Goal: Find specific page/section: Find specific page/section

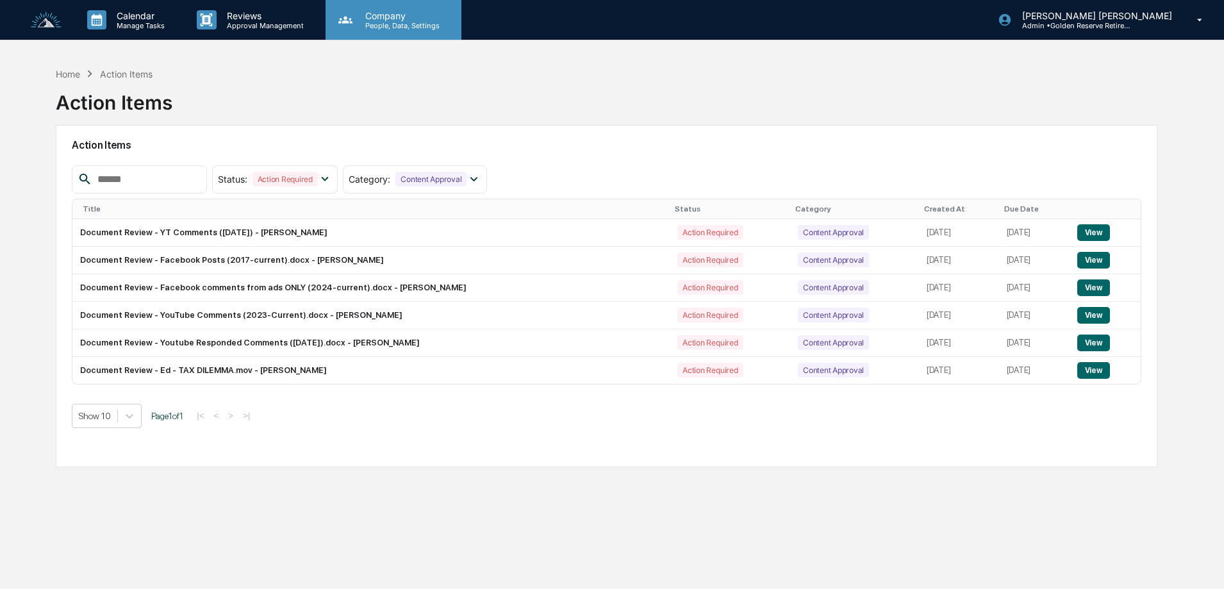
click at [388, 24] on p "People, Data, Settings" at bounding box center [400, 25] width 91 height 9
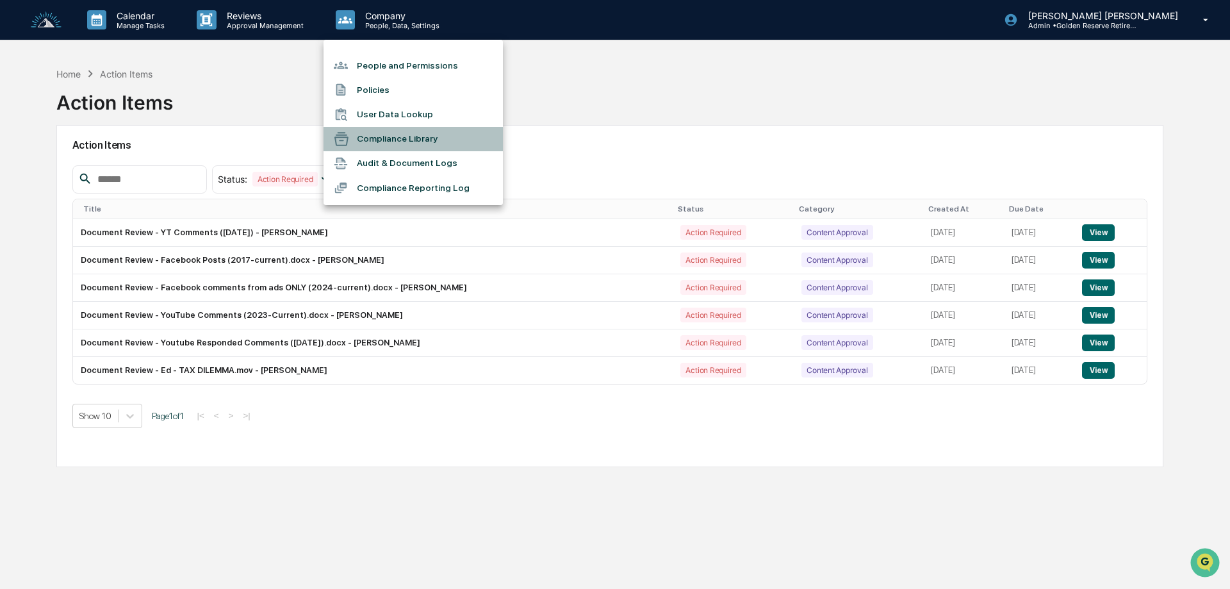
click at [400, 131] on li "Compliance Library" at bounding box center [413, 139] width 179 height 24
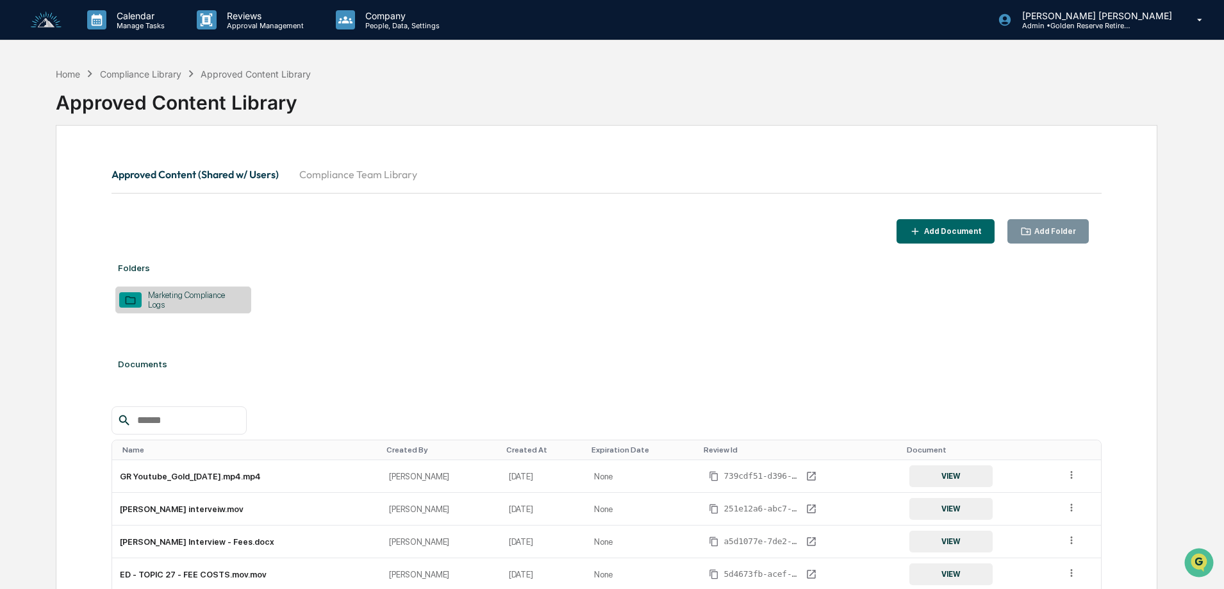
click at [376, 174] on button "Compliance Team Library" at bounding box center [358, 174] width 138 height 31
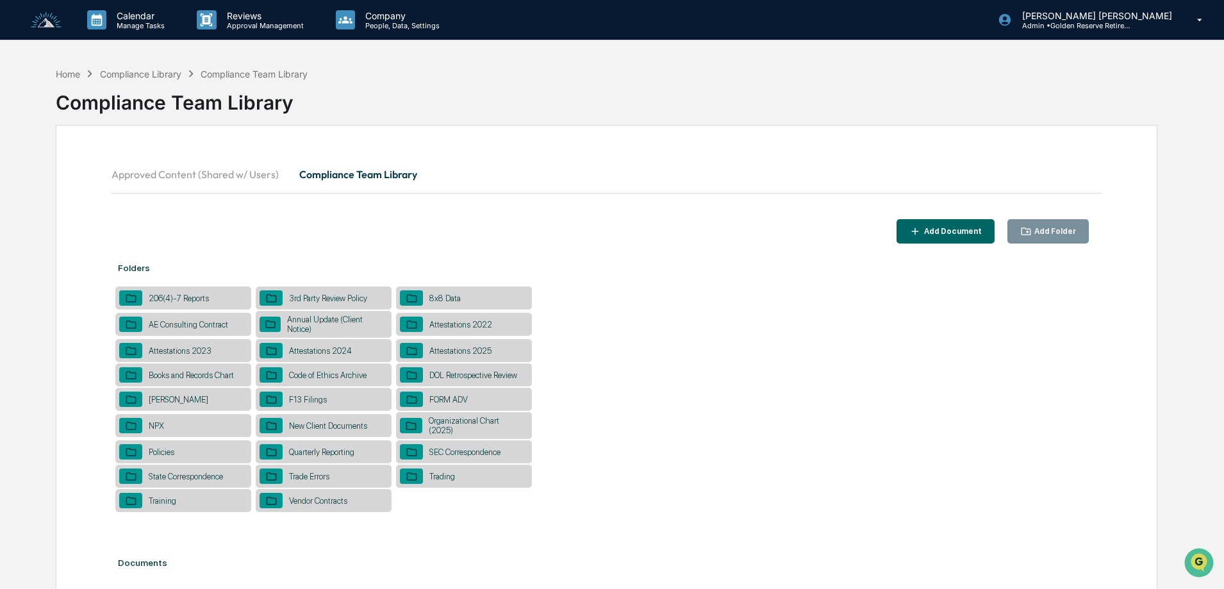
click at [258, 173] on button "Approved Content (Shared w/ Users)" at bounding box center [199, 174] width 177 height 31
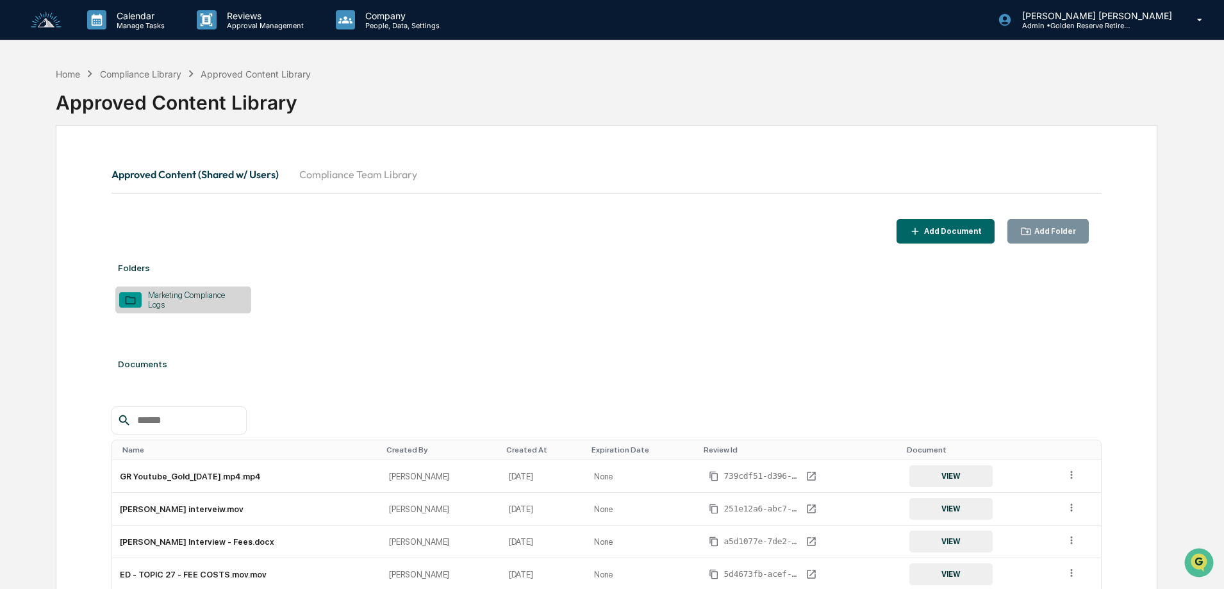
click at [206, 298] on div "Marketing Compliance Logs" at bounding box center [195, 299] width 106 height 19
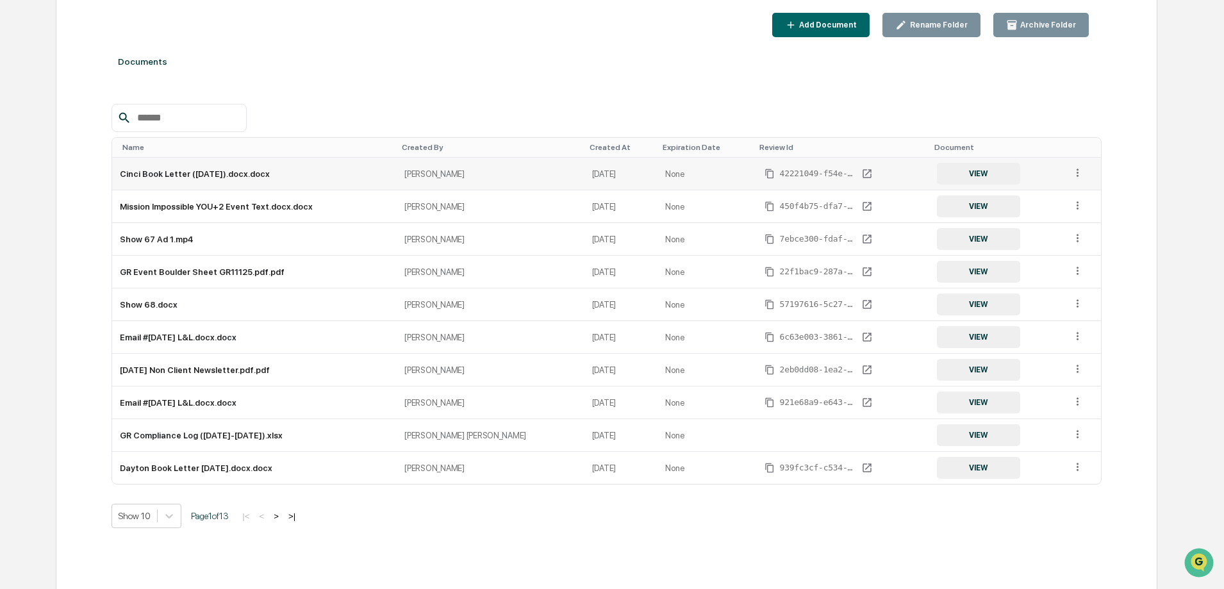
scroll to position [211, 0]
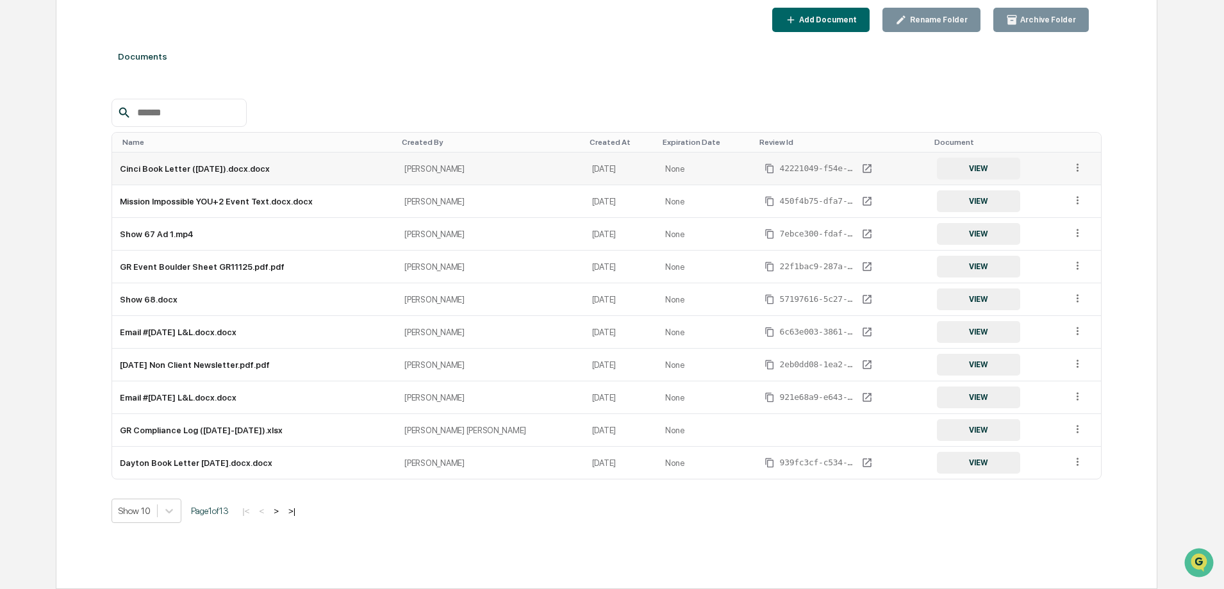
click at [973, 164] on button "VIEW" at bounding box center [978, 169] width 83 height 22
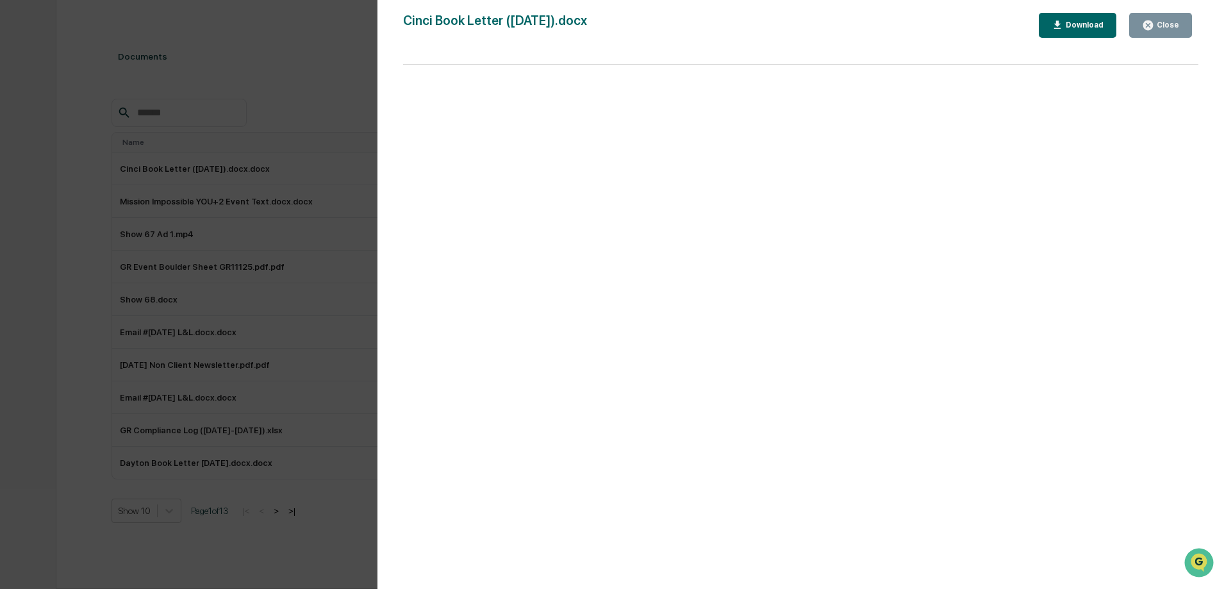
click at [1160, 28] on div "Close" at bounding box center [1166, 25] width 25 height 9
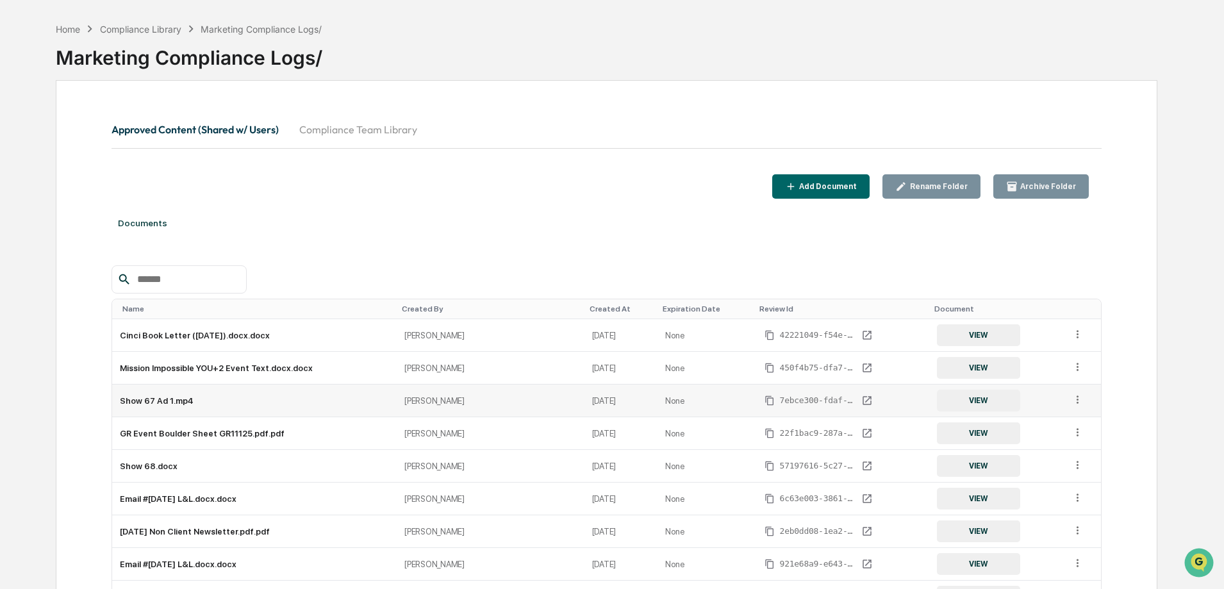
scroll to position [0, 0]
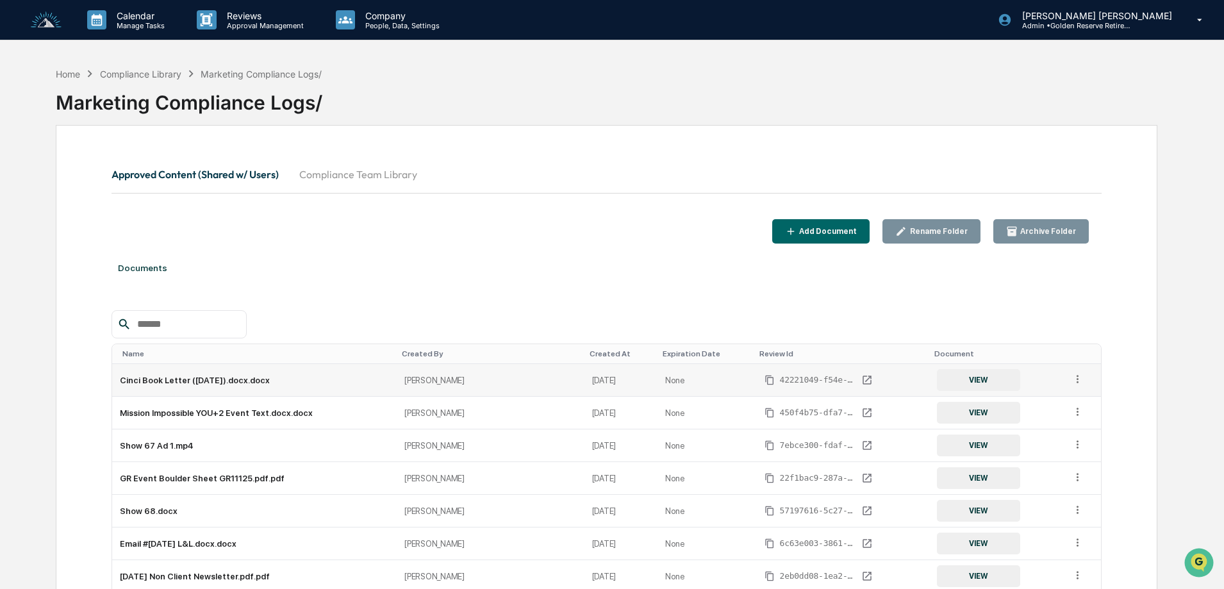
click at [657, 385] on td "None" at bounding box center [705, 380] width 96 height 33
drag, startPoint x: 623, startPoint y: 381, endPoint x: 1076, endPoint y: 379, distance: 453.0
click at [1076, 379] on icon at bounding box center [1077, 379] width 12 height 12
click at [1052, 395] on div "Change Folder" at bounding box center [1047, 397] width 71 height 21
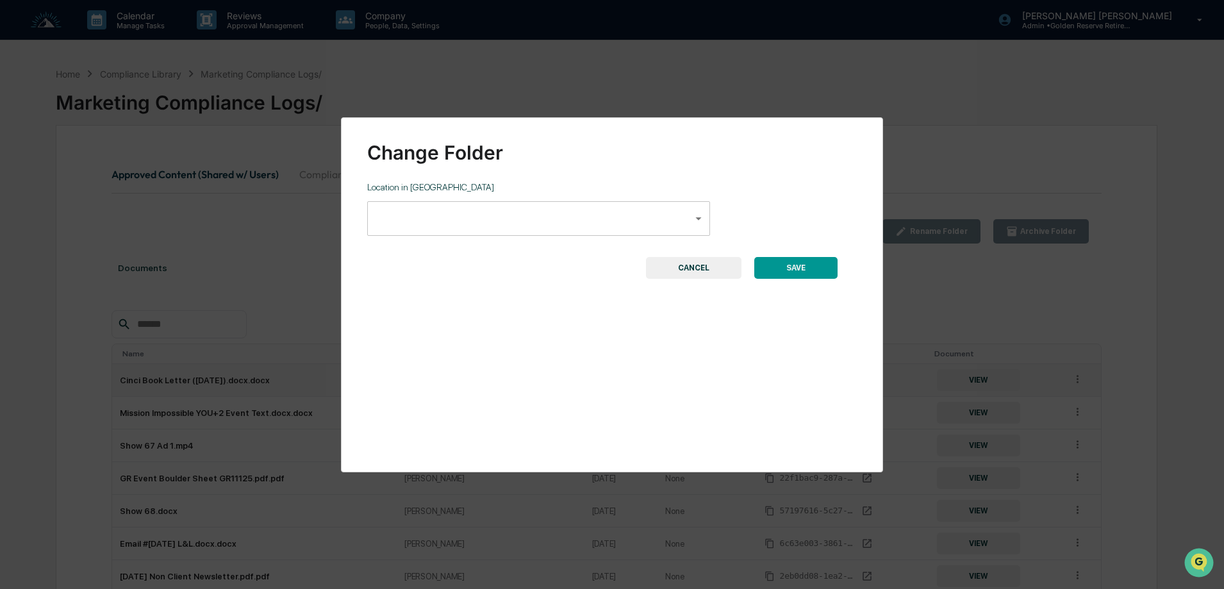
click at [1019, 114] on div "**********" at bounding box center [612, 294] width 1224 height 589
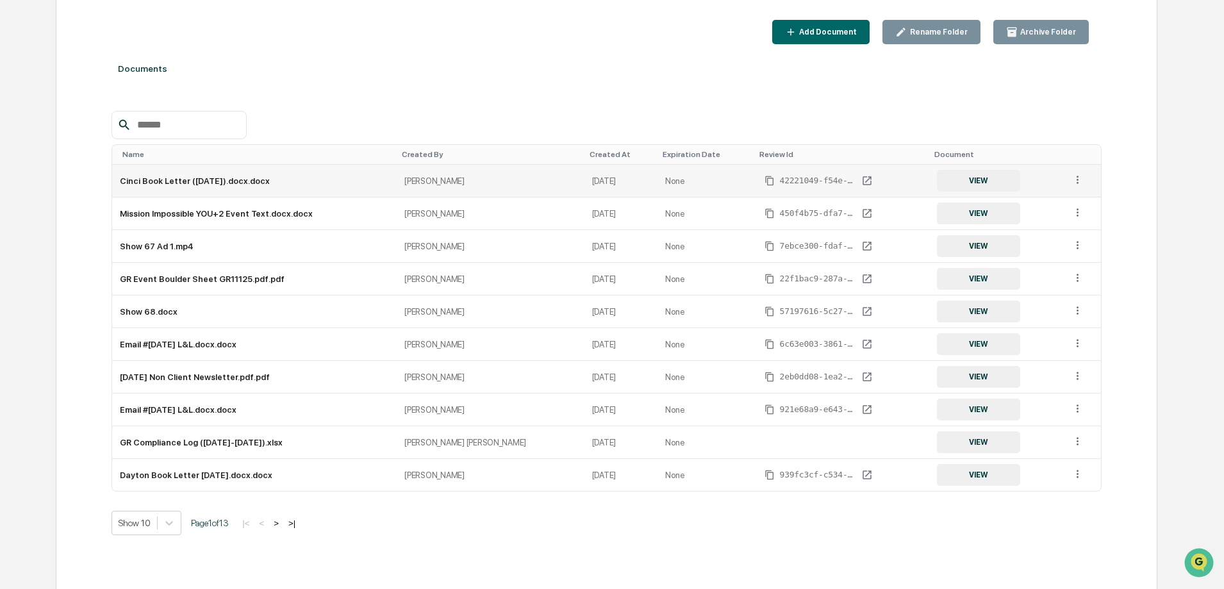
scroll to position [211, 0]
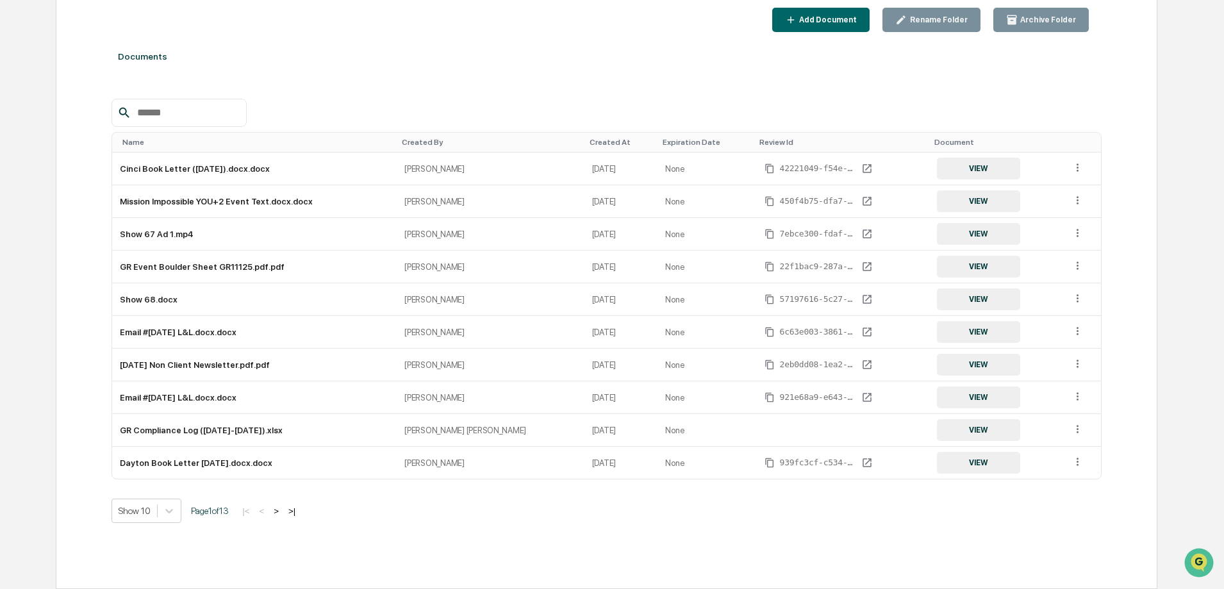
click at [283, 511] on button ">" at bounding box center [276, 511] width 13 height 11
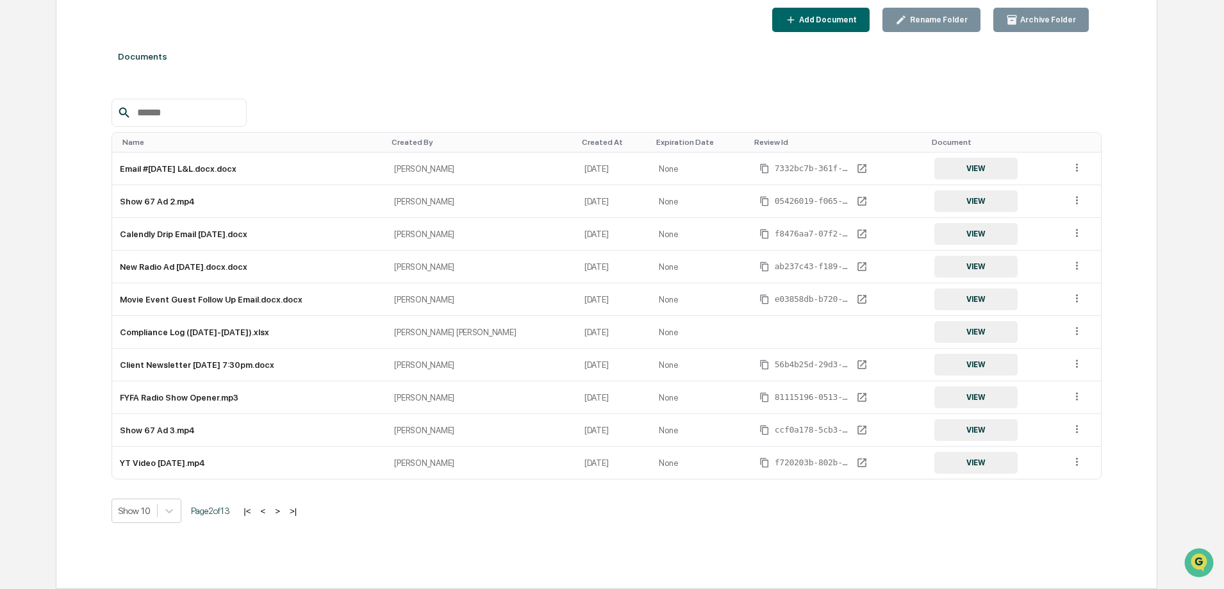
click at [283, 511] on button ">" at bounding box center [277, 511] width 13 height 11
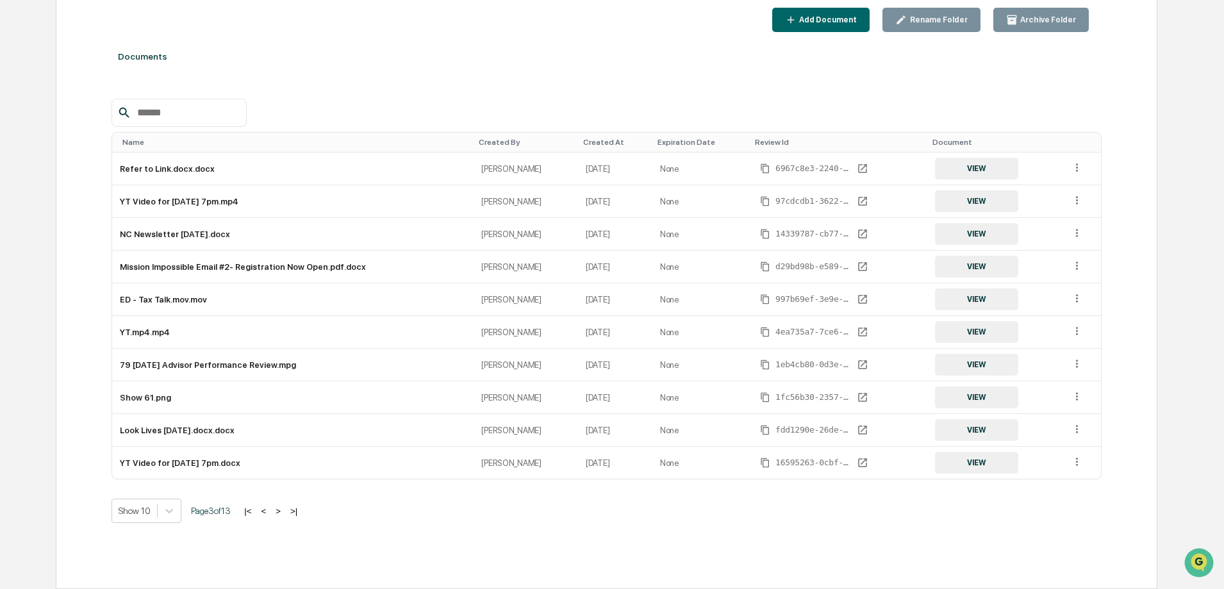
click at [283, 511] on button ">" at bounding box center [278, 511] width 13 height 11
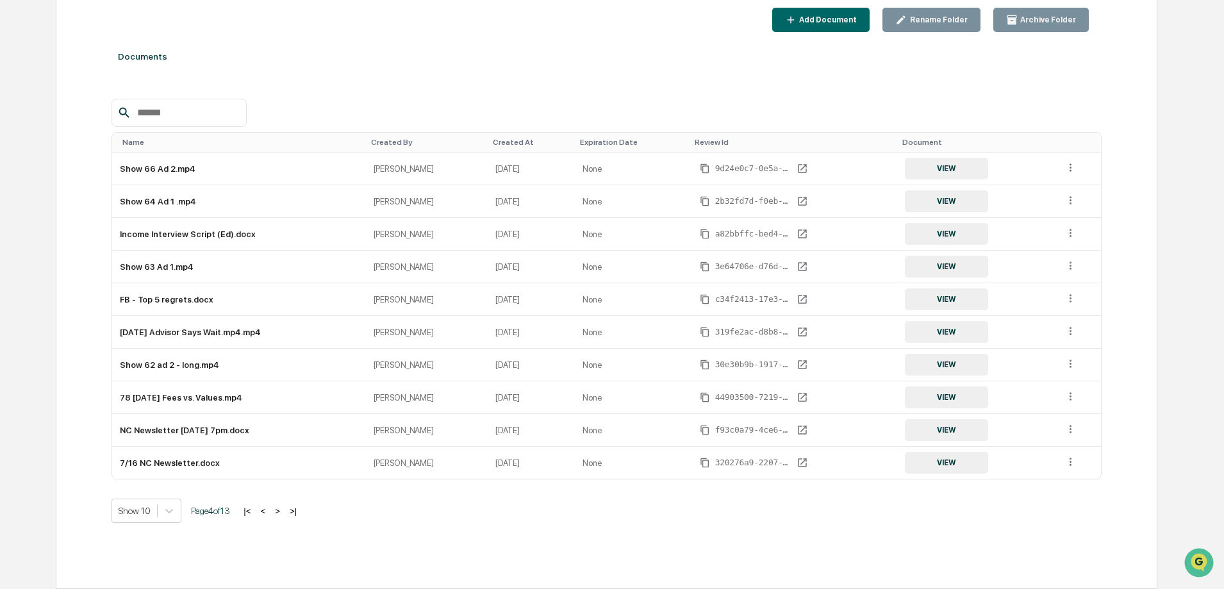
click at [283, 511] on button ">" at bounding box center [277, 511] width 13 height 11
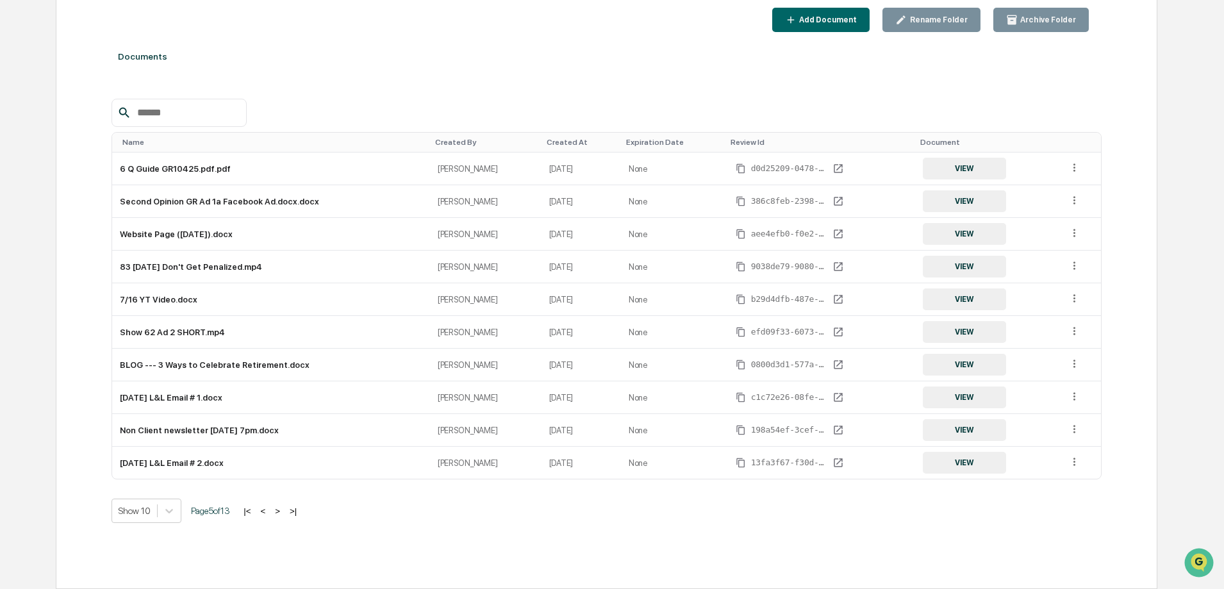
click at [283, 511] on button ">" at bounding box center [277, 511] width 13 height 11
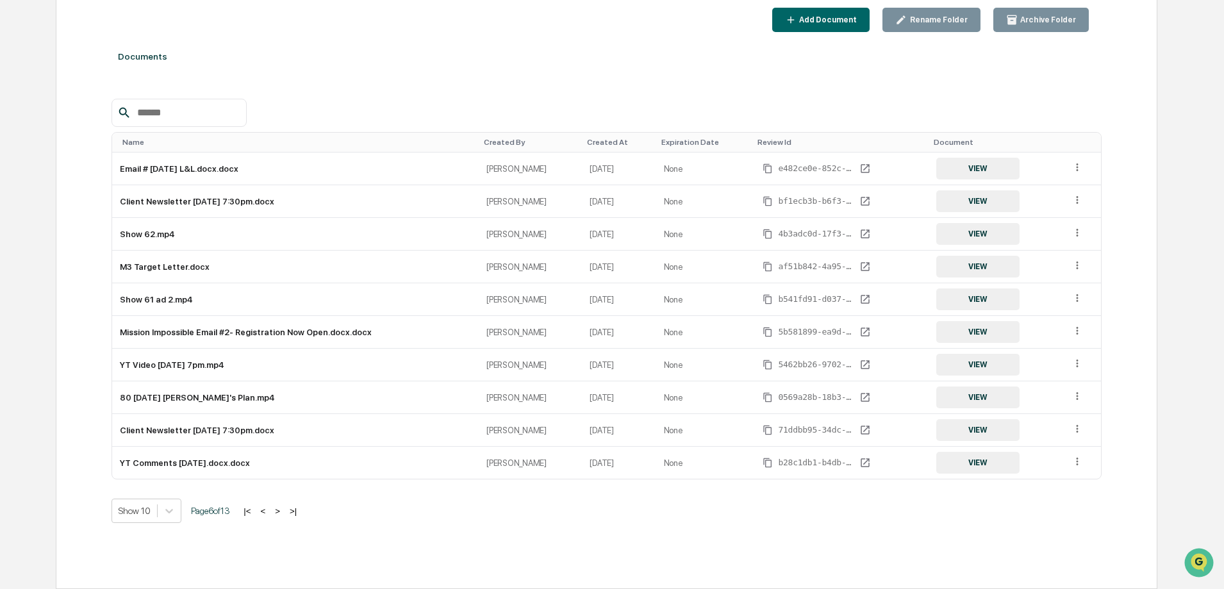
click at [283, 511] on button ">" at bounding box center [277, 511] width 13 height 11
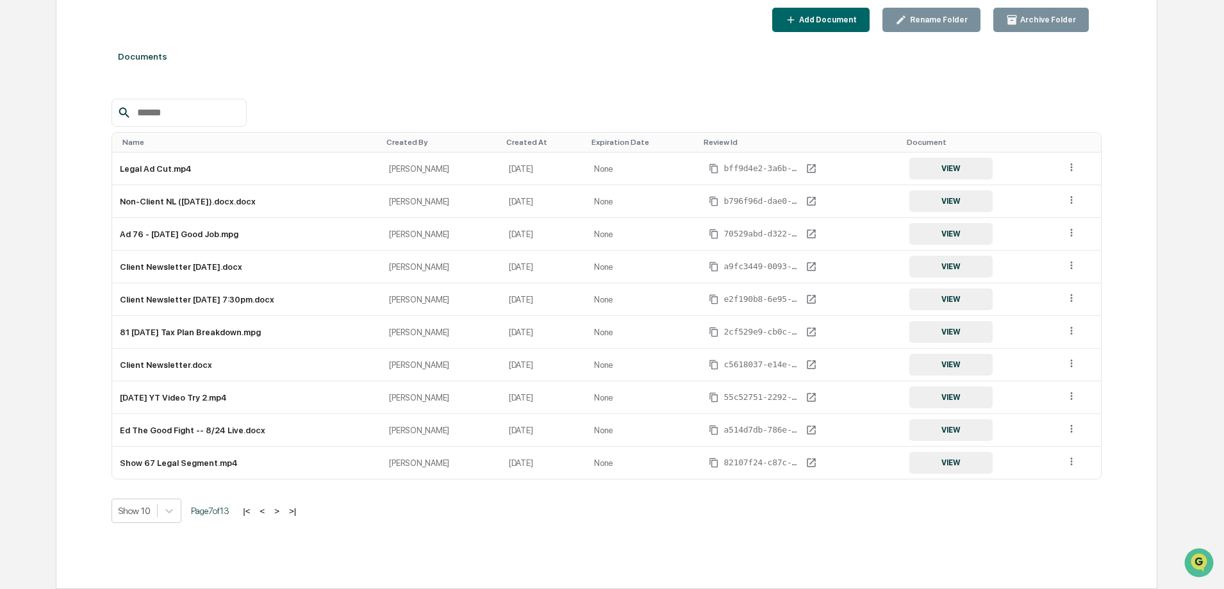
click at [283, 511] on button ">" at bounding box center [276, 511] width 13 height 11
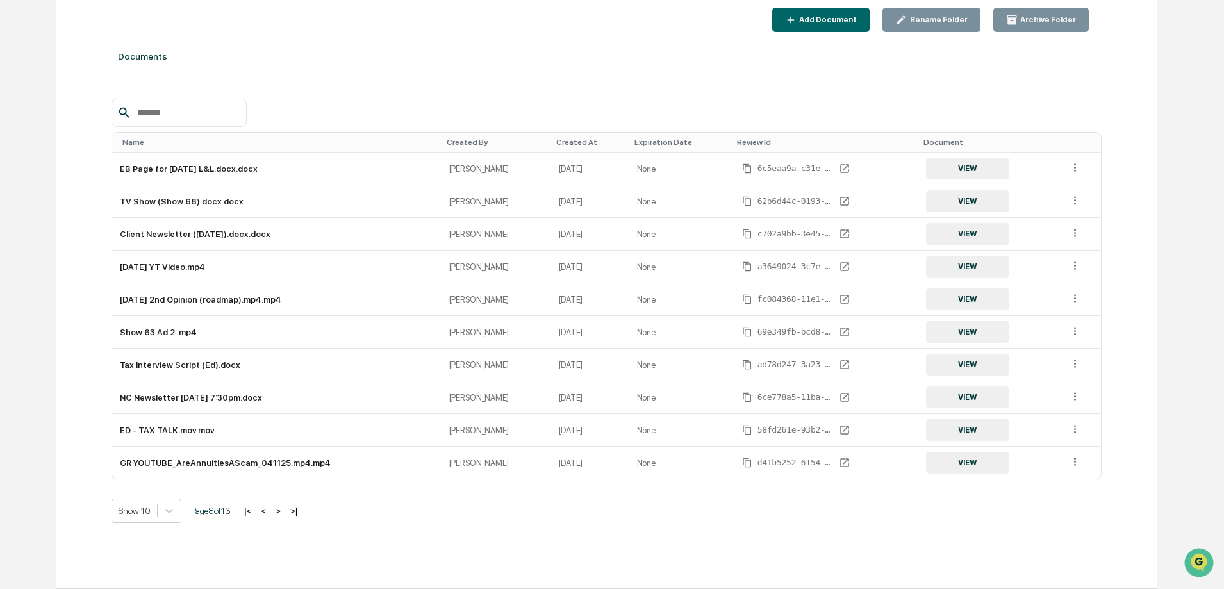
click at [283, 511] on button ">" at bounding box center [278, 511] width 13 height 11
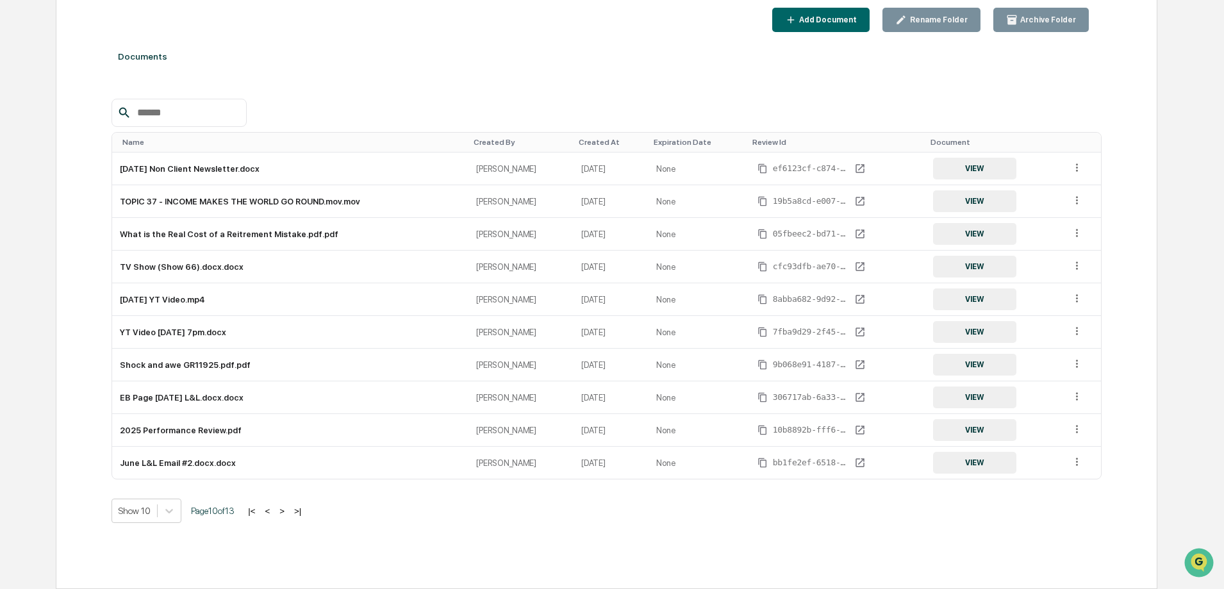
click at [283, 511] on button ">" at bounding box center [282, 511] width 13 height 11
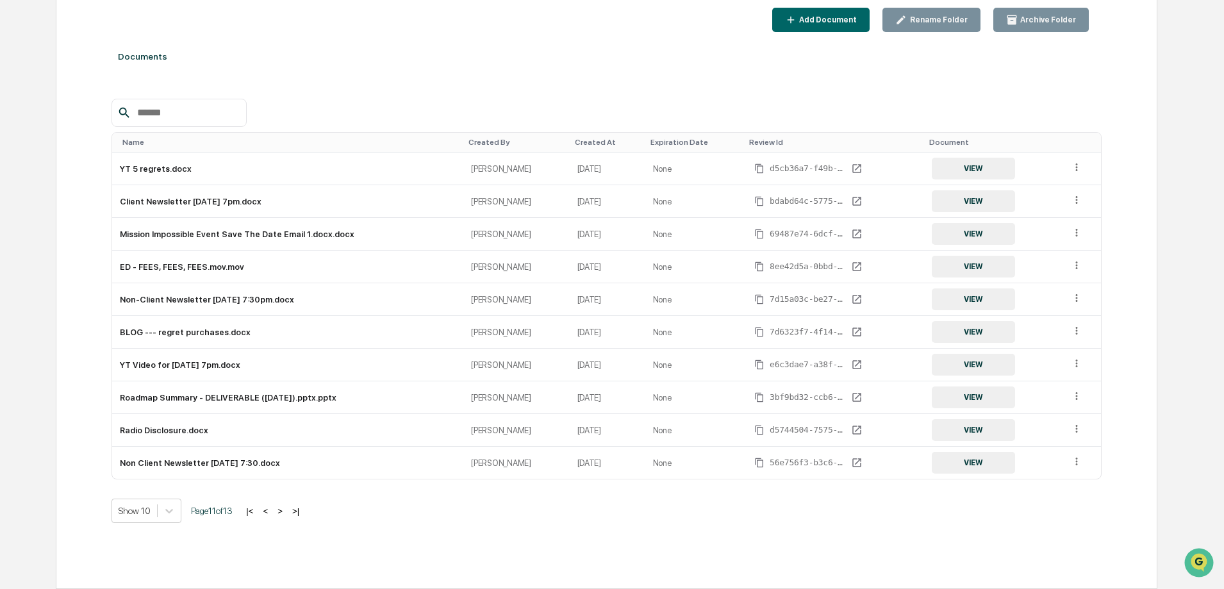
click at [283, 511] on button ">" at bounding box center [280, 511] width 13 height 11
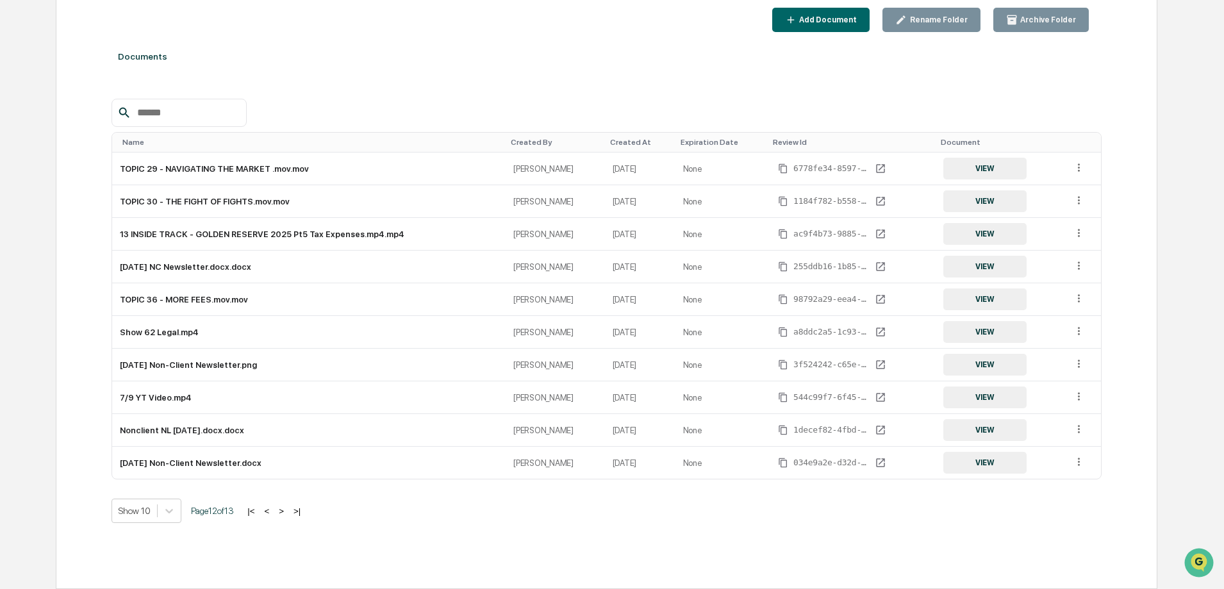
click at [283, 511] on button ">" at bounding box center [281, 511] width 13 height 11
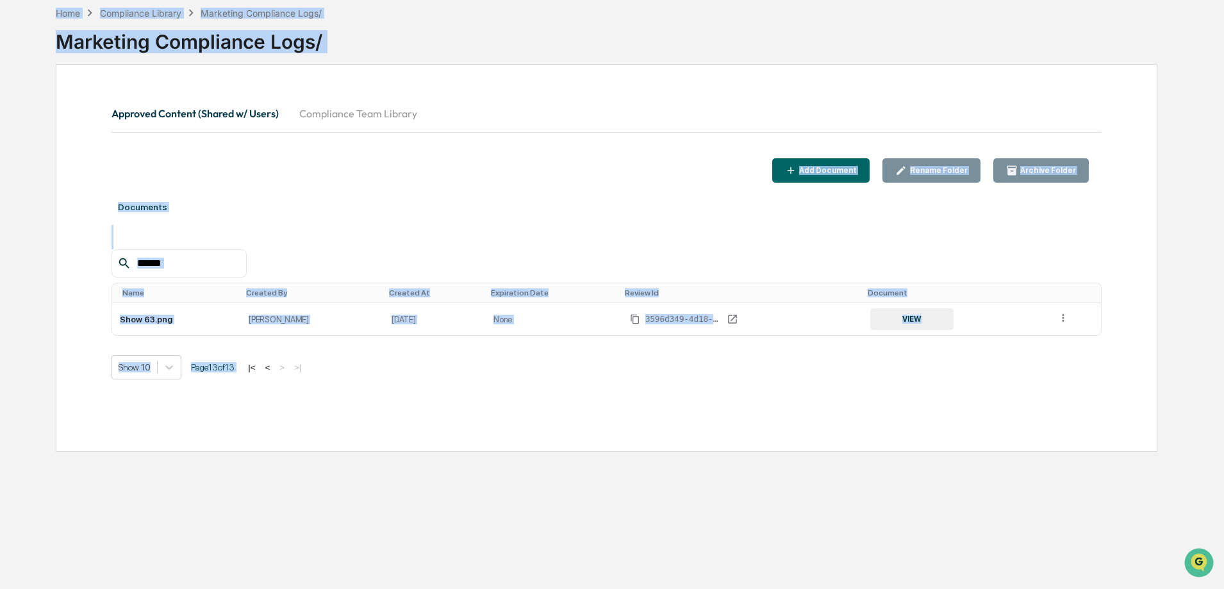
click at [283, 511] on div "Home Compliance Library Marketing Compliance Logs/ Marketing Compliance Logs/ A…" at bounding box center [607, 294] width 1140 height 589
click at [270, 367] on button "<" at bounding box center [267, 367] width 13 height 11
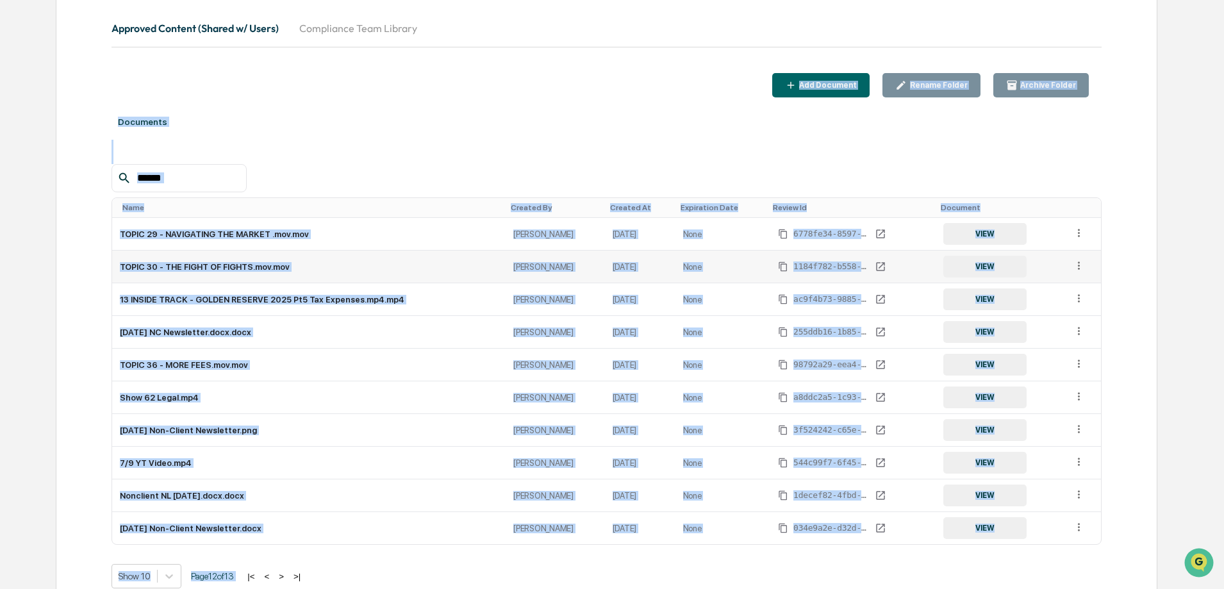
scroll to position [211, 0]
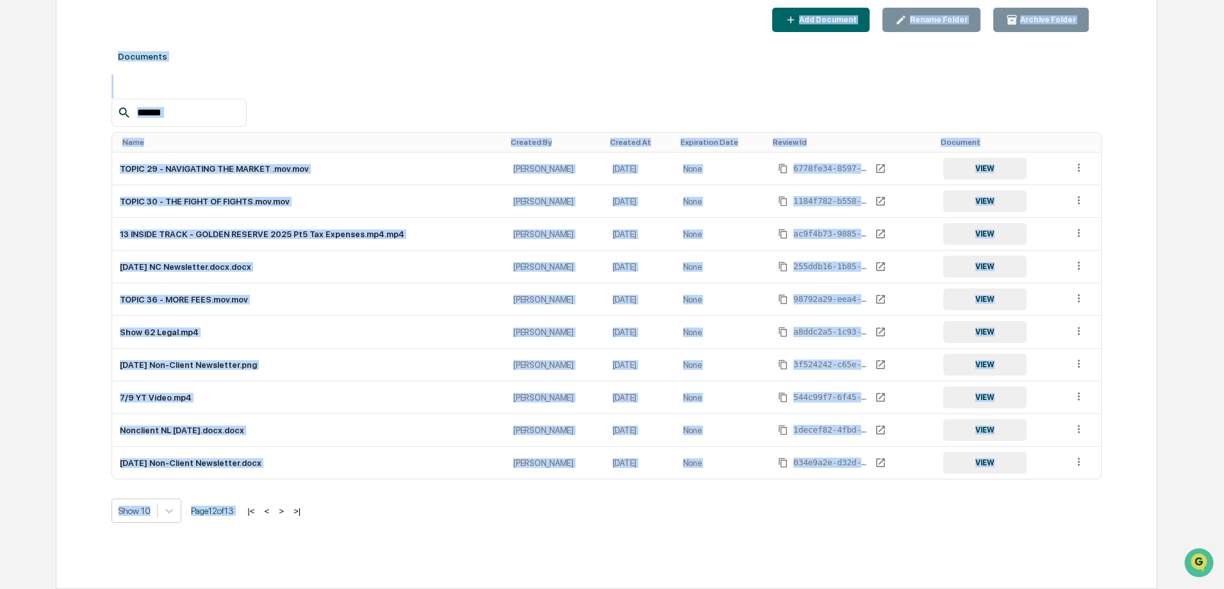
click at [288, 512] on button ">" at bounding box center [281, 511] width 13 height 11
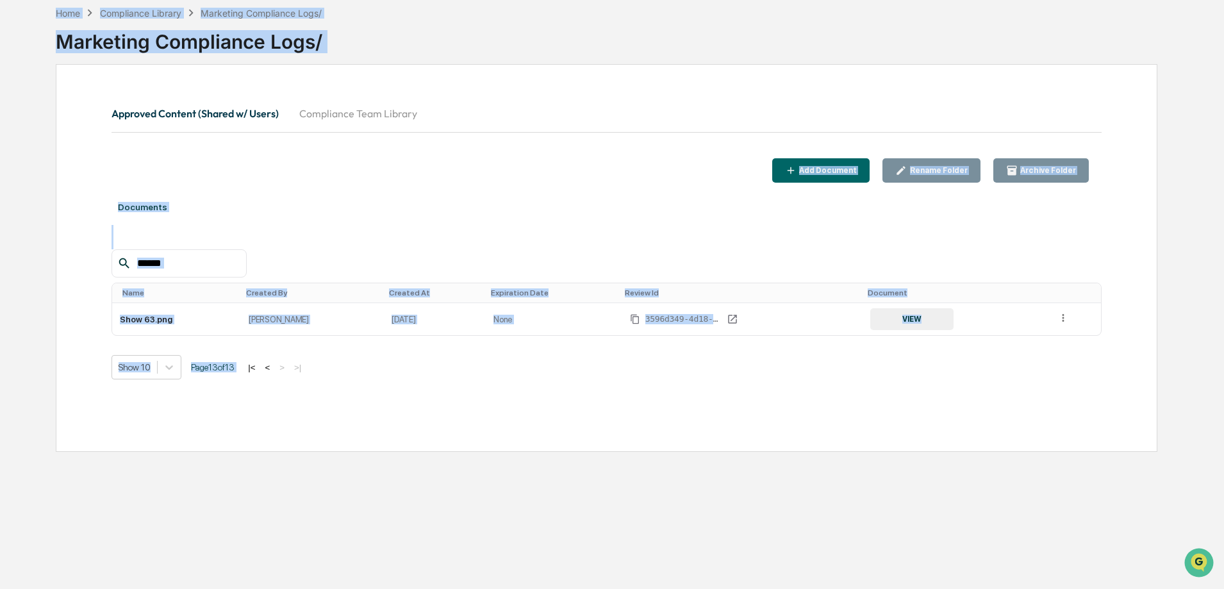
scroll to position [61, 0]
click at [273, 370] on button "<" at bounding box center [267, 367] width 13 height 11
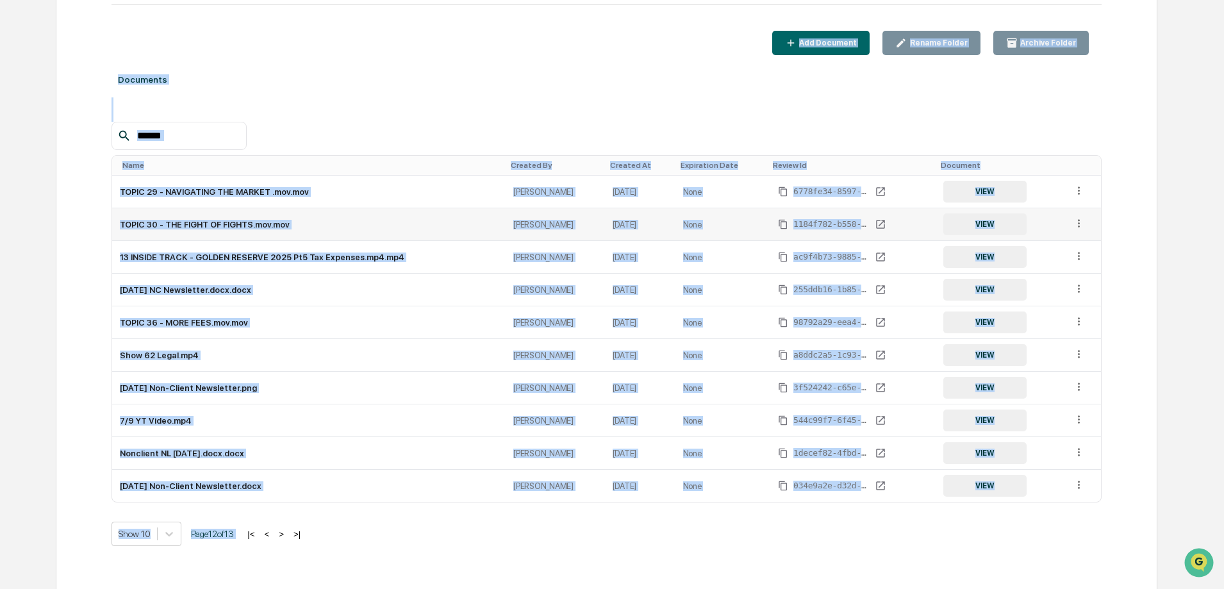
scroll to position [211, 0]
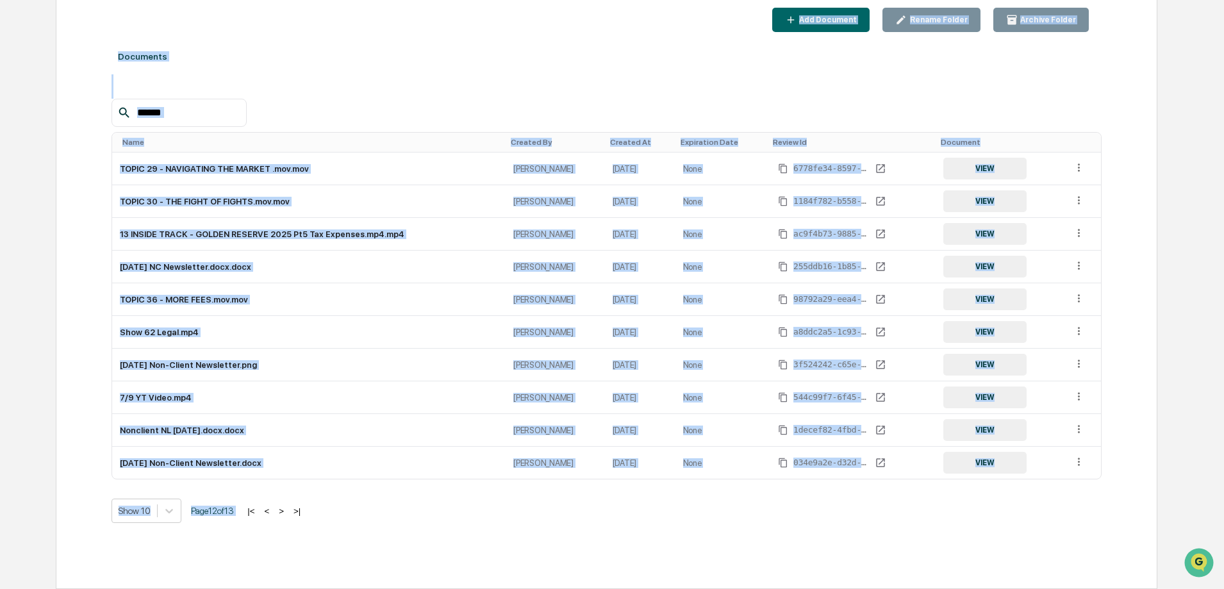
click at [270, 512] on button "<" at bounding box center [266, 511] width 13 height 11
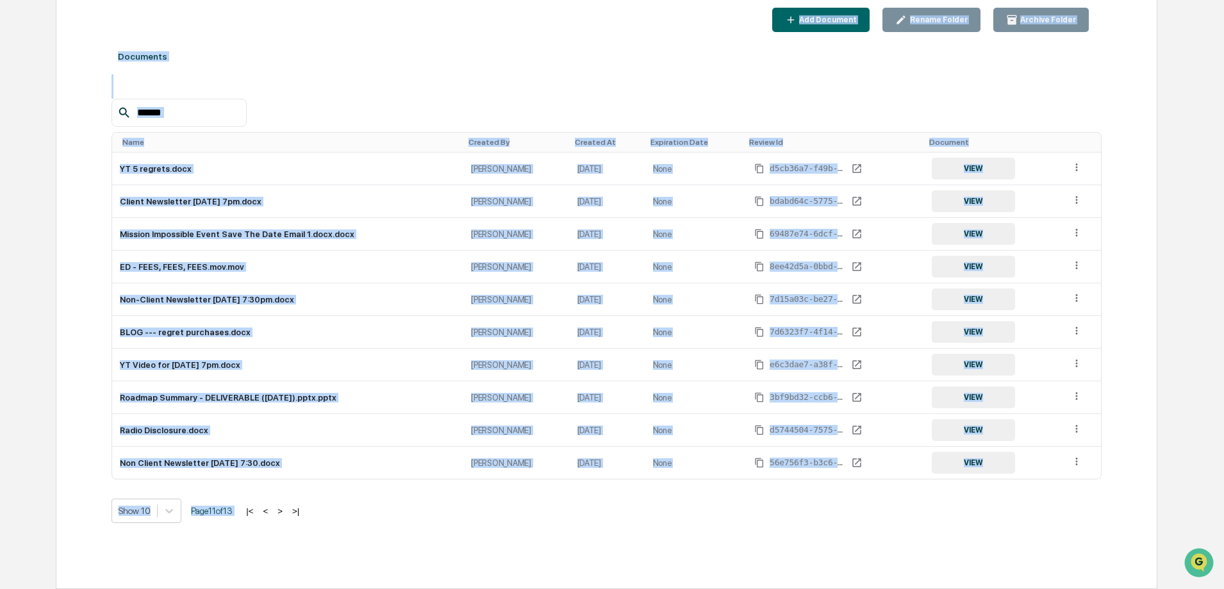
click at [271, 511] on button "<" at bounding box center [265, 511] width 13 height 11
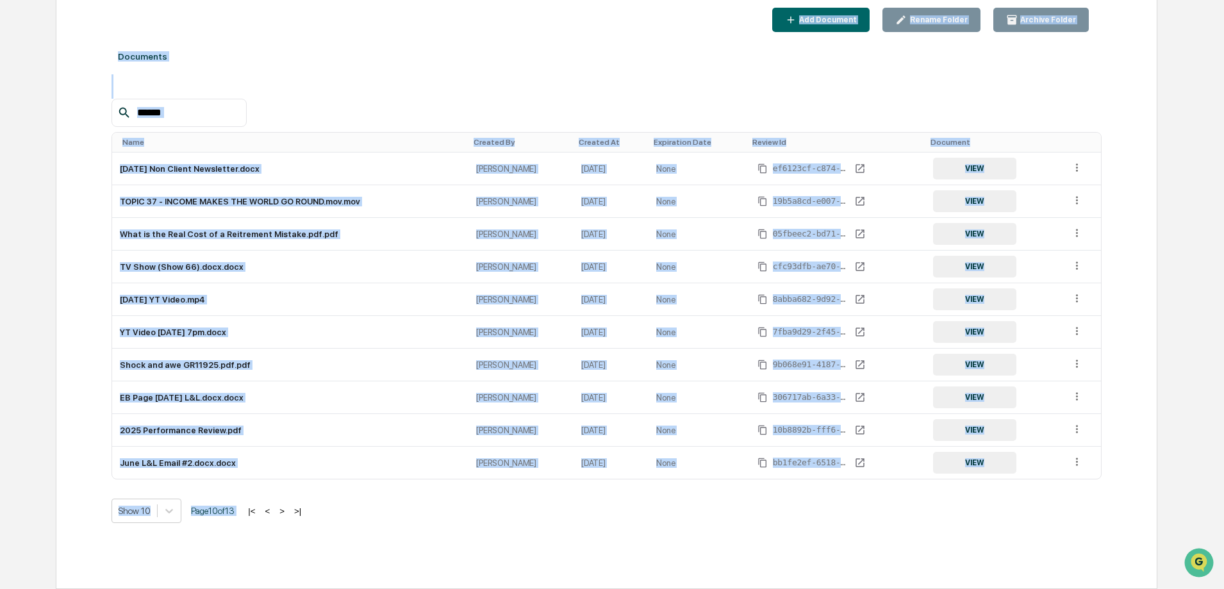
click at [271, 511] on button "<" at bounding box center [267, 511] width 13 height 11
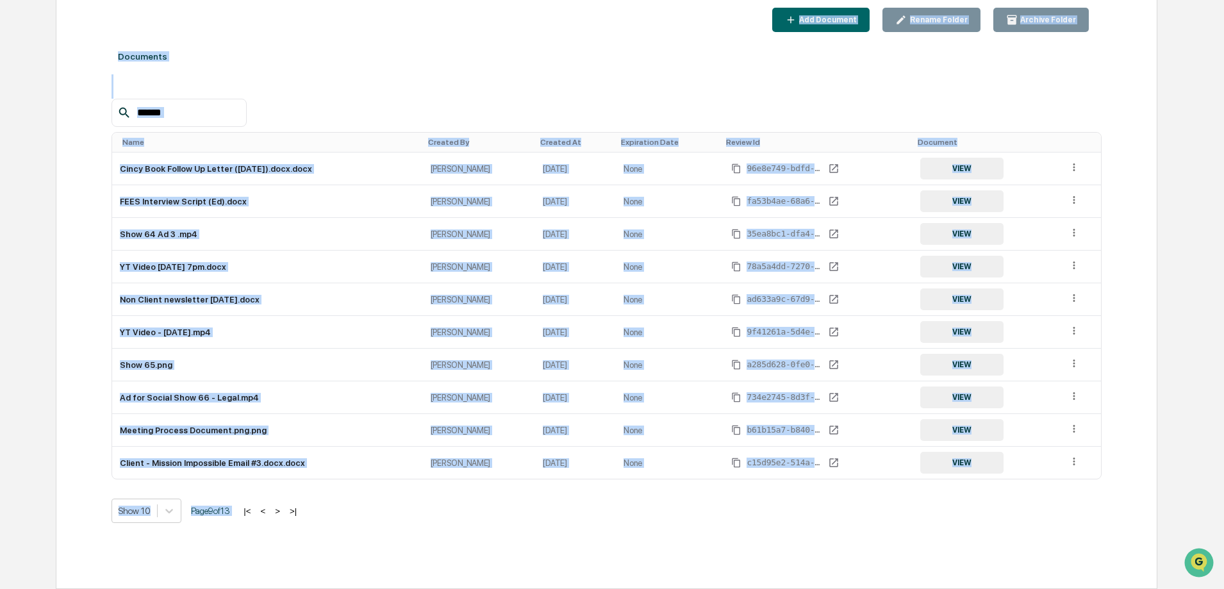
click at [269, 511] on button "<" at bounding box center [262, 511] width 13 height 11
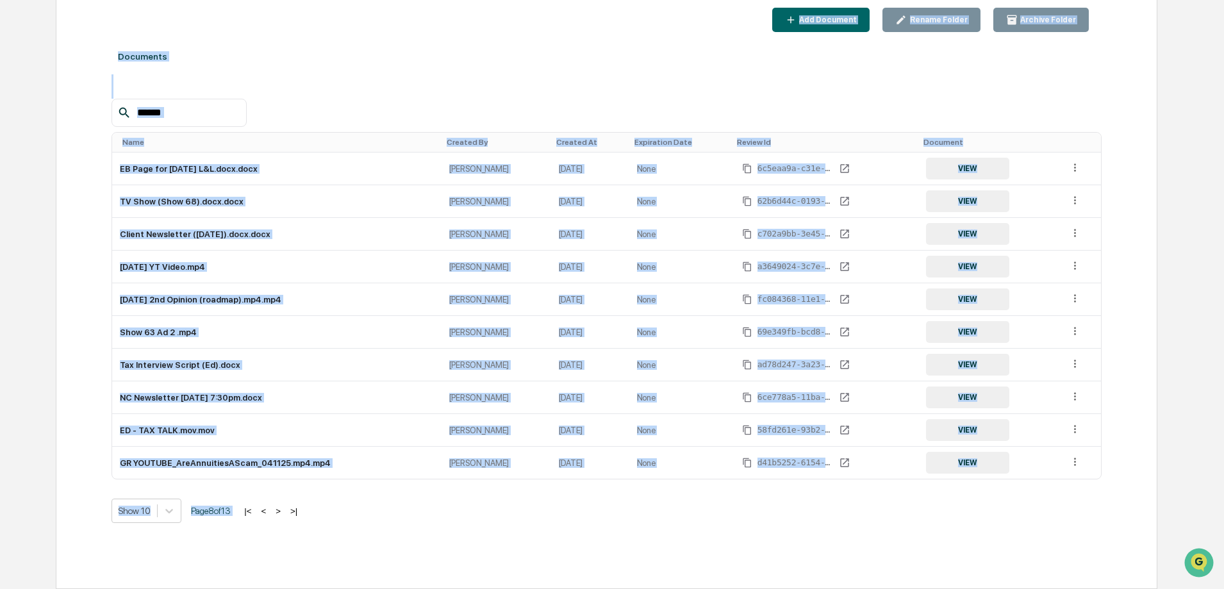
click at [270, 511] on button "<" at bounding box center [263, 511] width 13 height 11
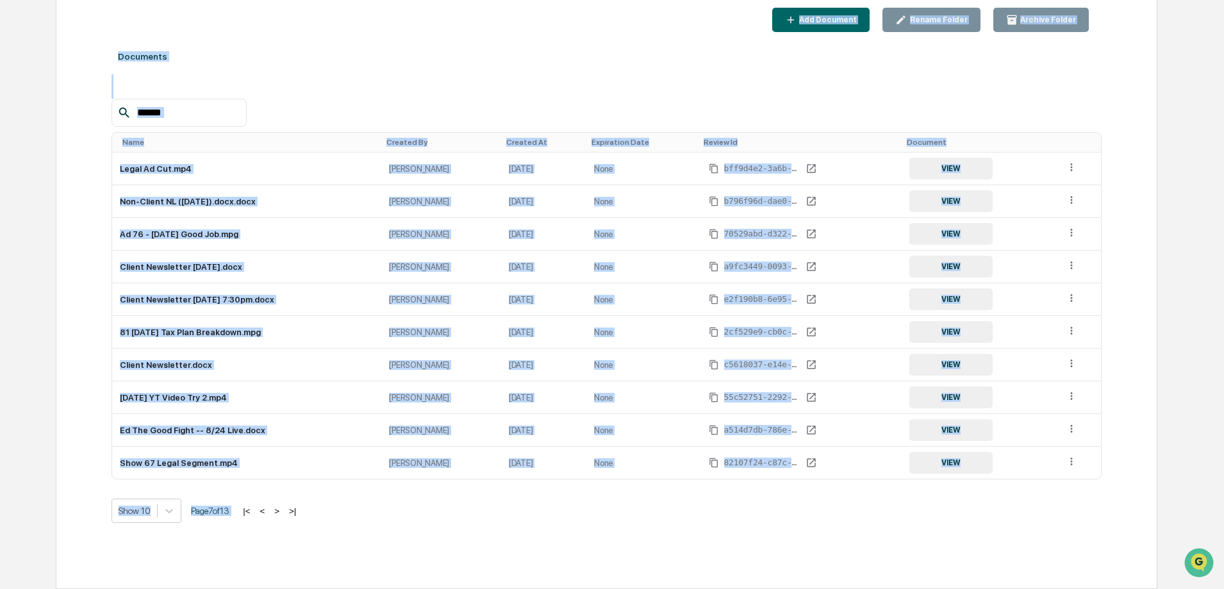
click at [268, 511] on button "<" at bounding box center [262, 511] width 13 height 11
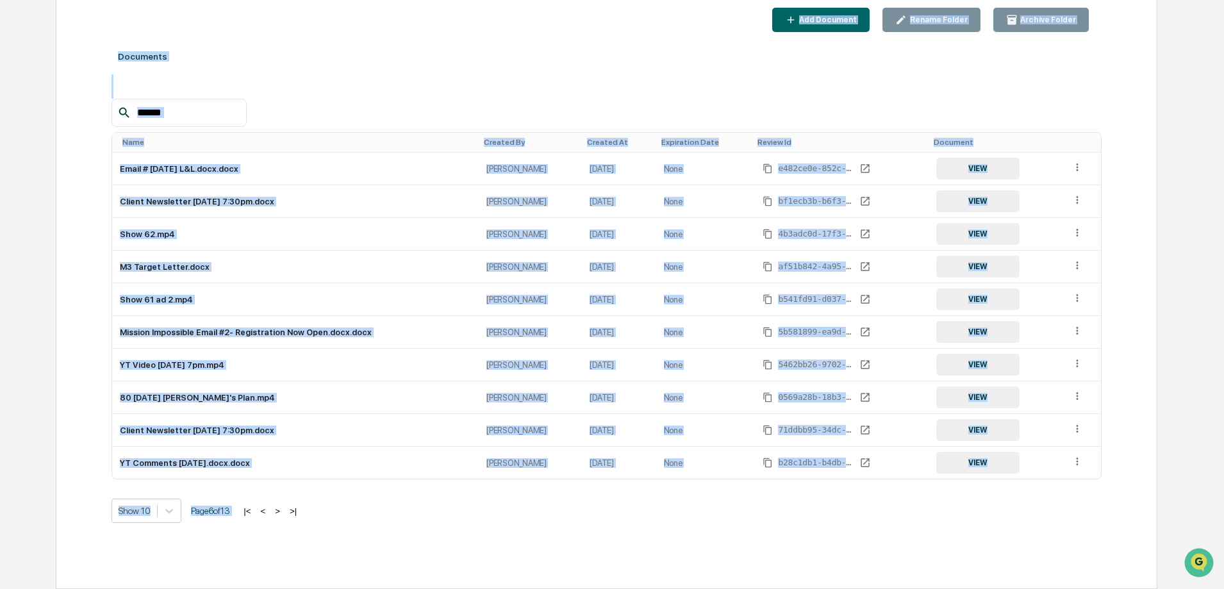
click at [269, 511] on button "<" at bounding box center [262, 511] width 13 height 11
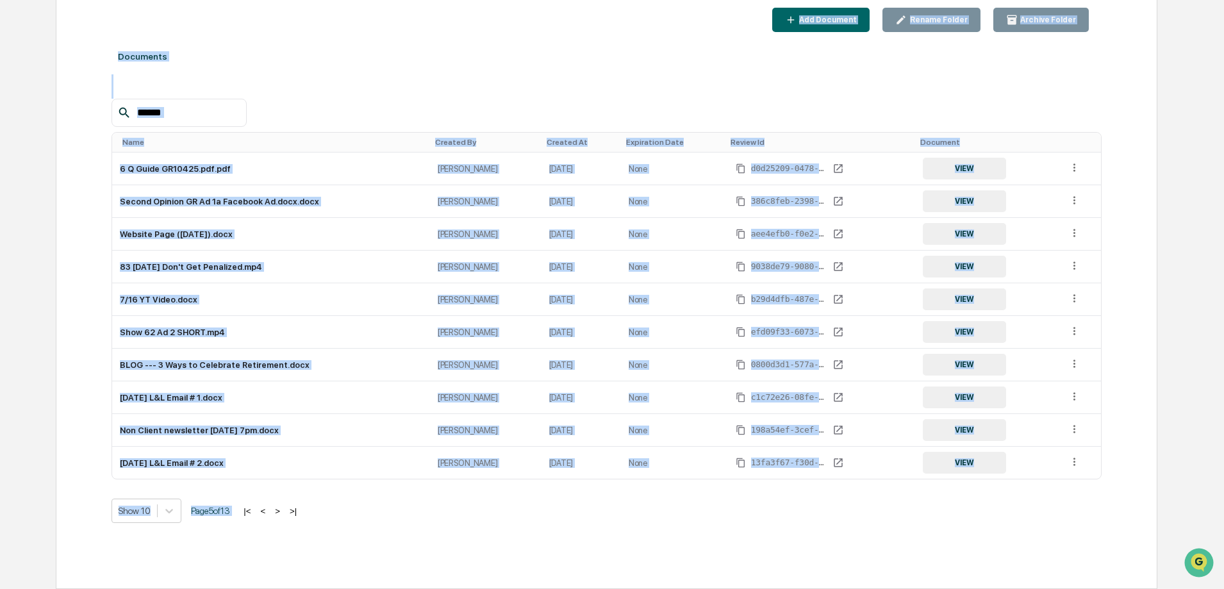
click at [269, 511] on button "<" at bounding box center [262, 511] width 13 height 11
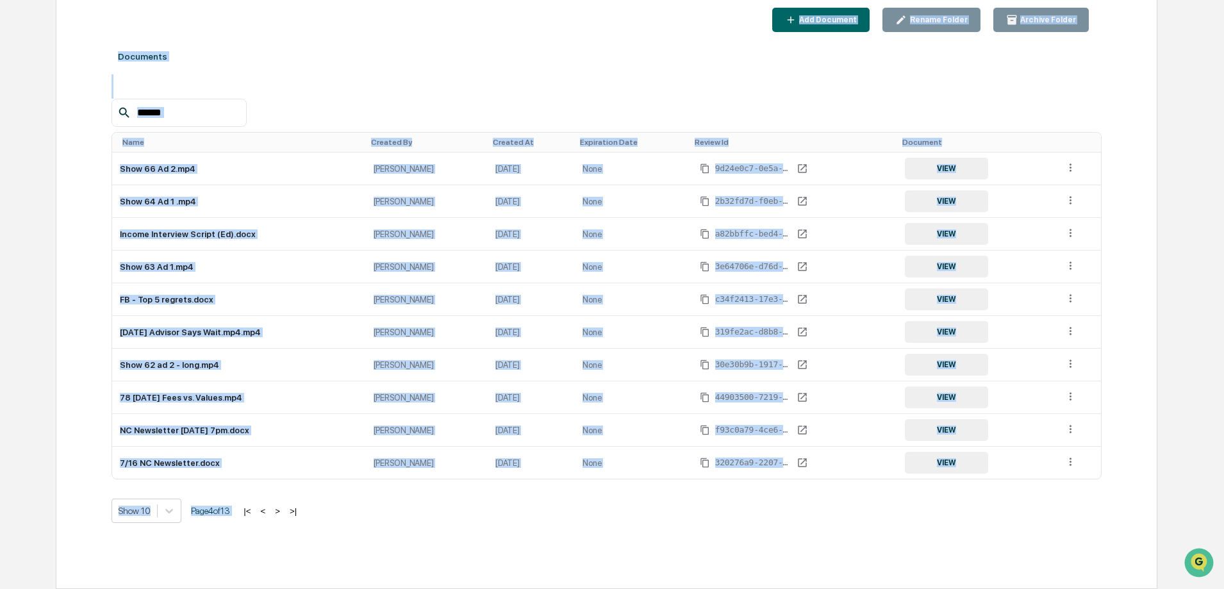
click at [269, 511] on button "<" at bounding box center [262, 511] width 13 height 11
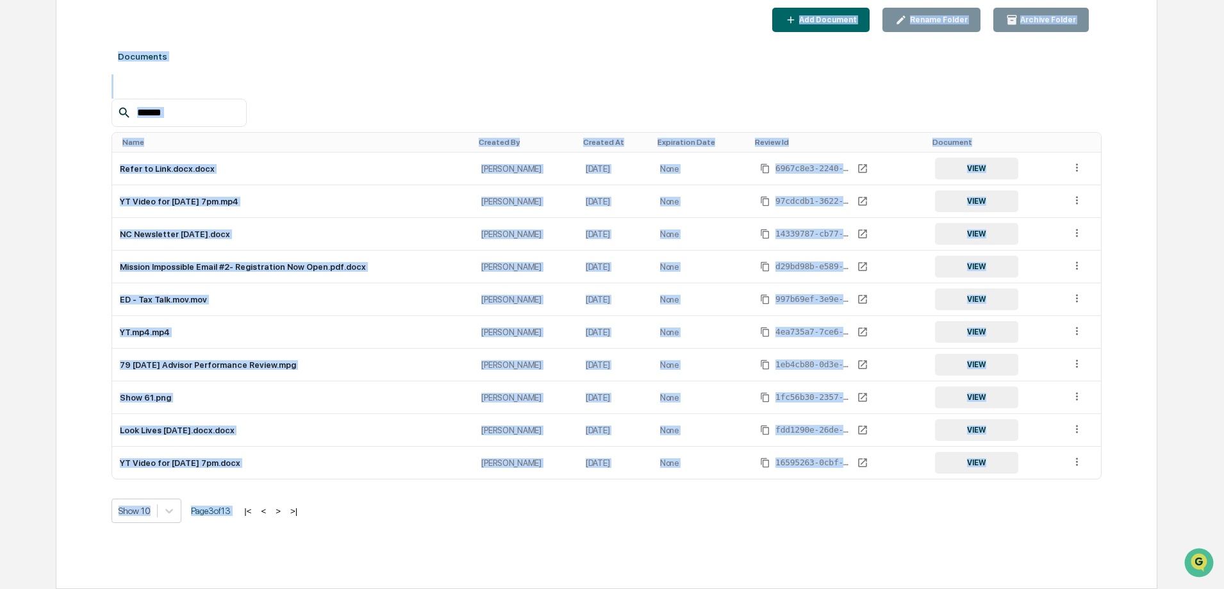
click at [270, 511] on button "<" at bounding box center [263, 511] width 13 height 11
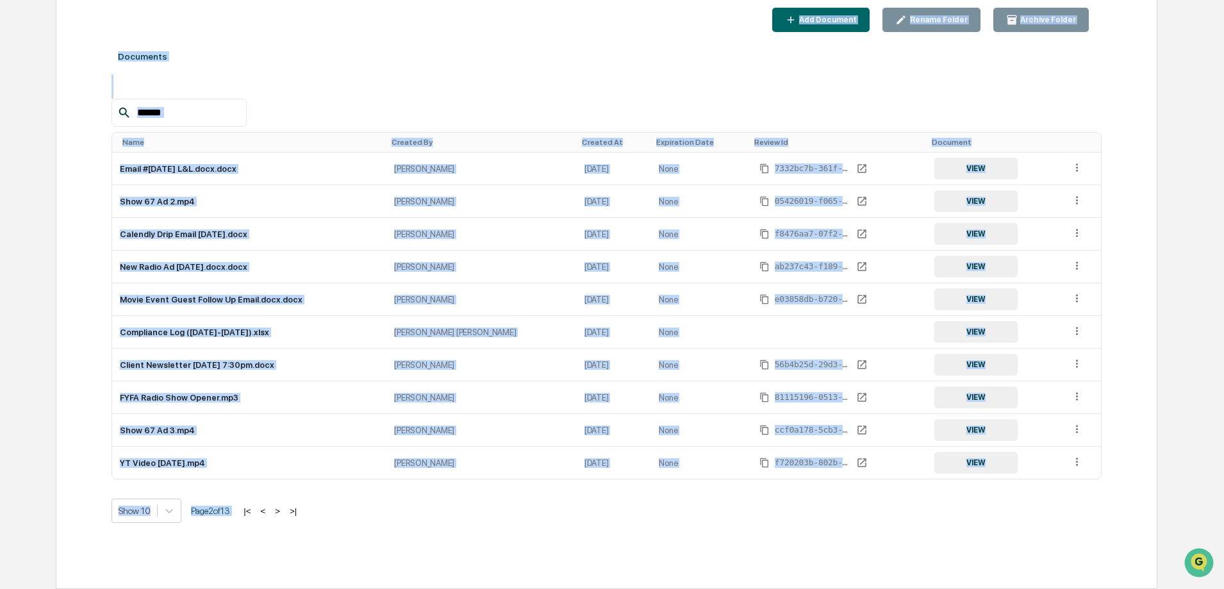
click at [269, 511] on button "<" at bounding box center [262, 511] width 13 height 11
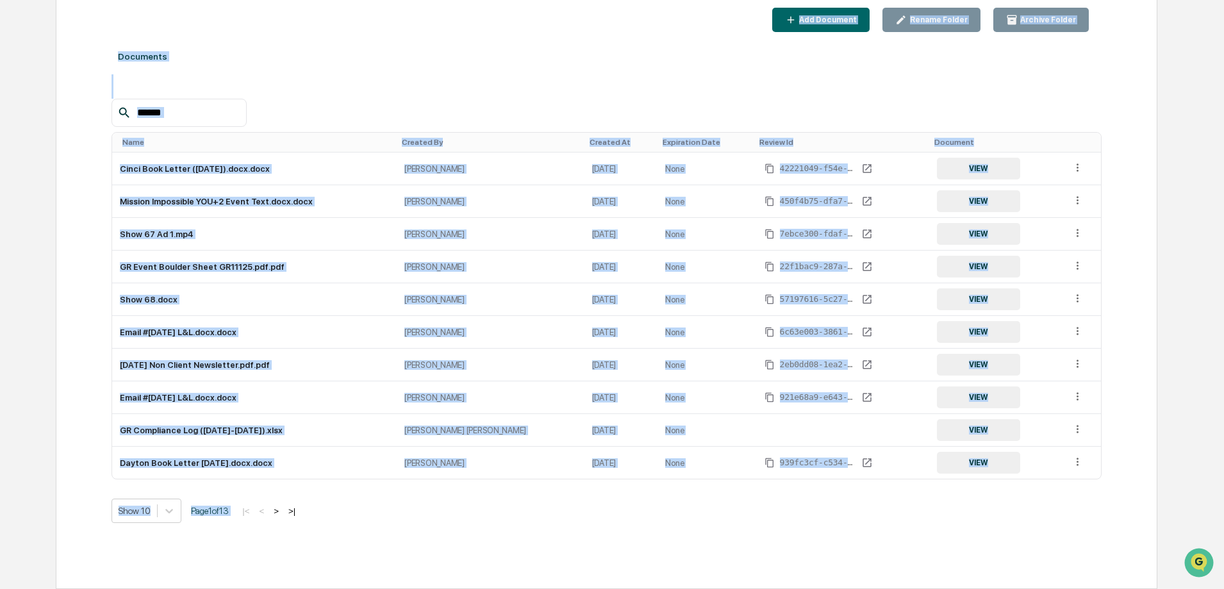
click at [277, 508] on button ">" at bounding box center [276, 511] width 13 height 11
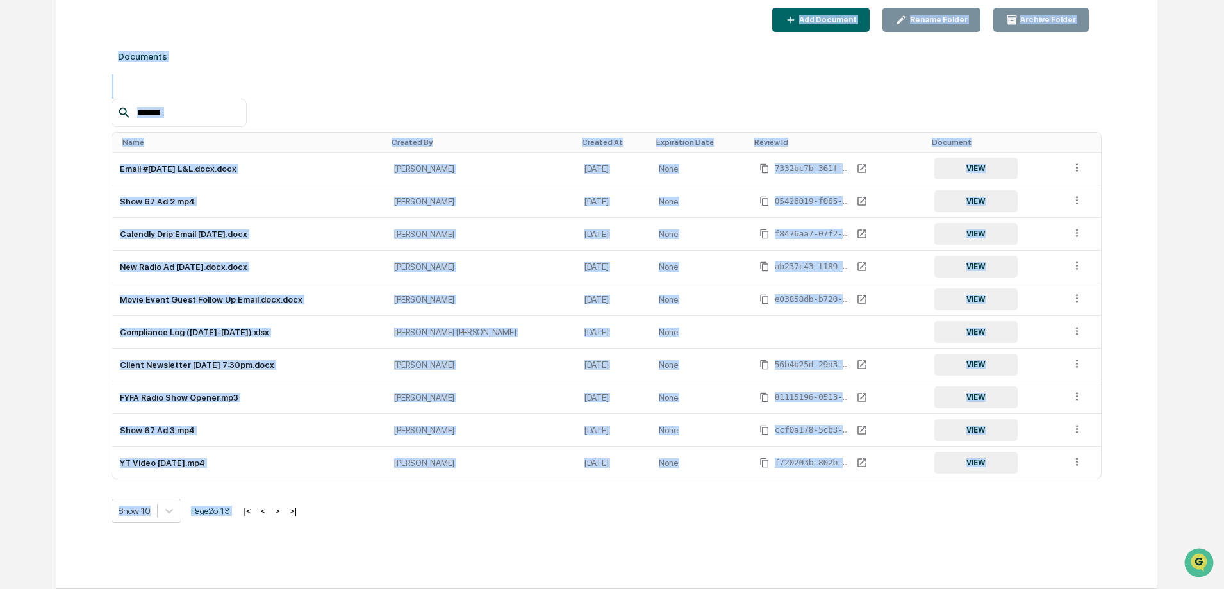
click at [277, 508] on button ">" at bounding box center [277, 511] width 13 height 11
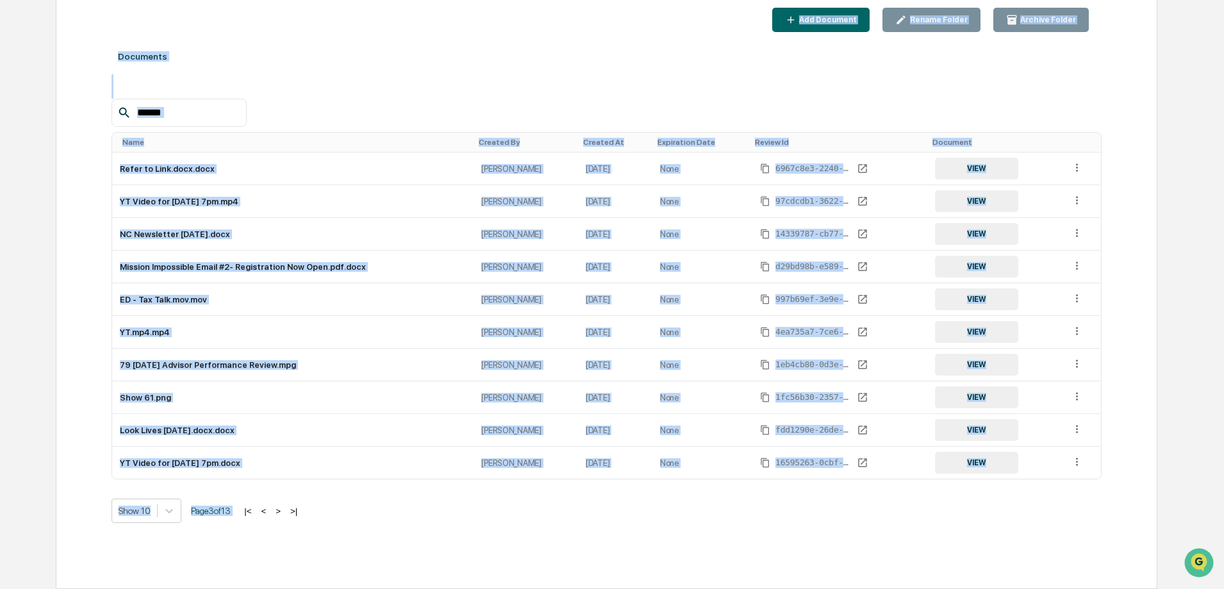
click at [277, 508] on button ">" at bounding box center [278, 511] width 13 height 11
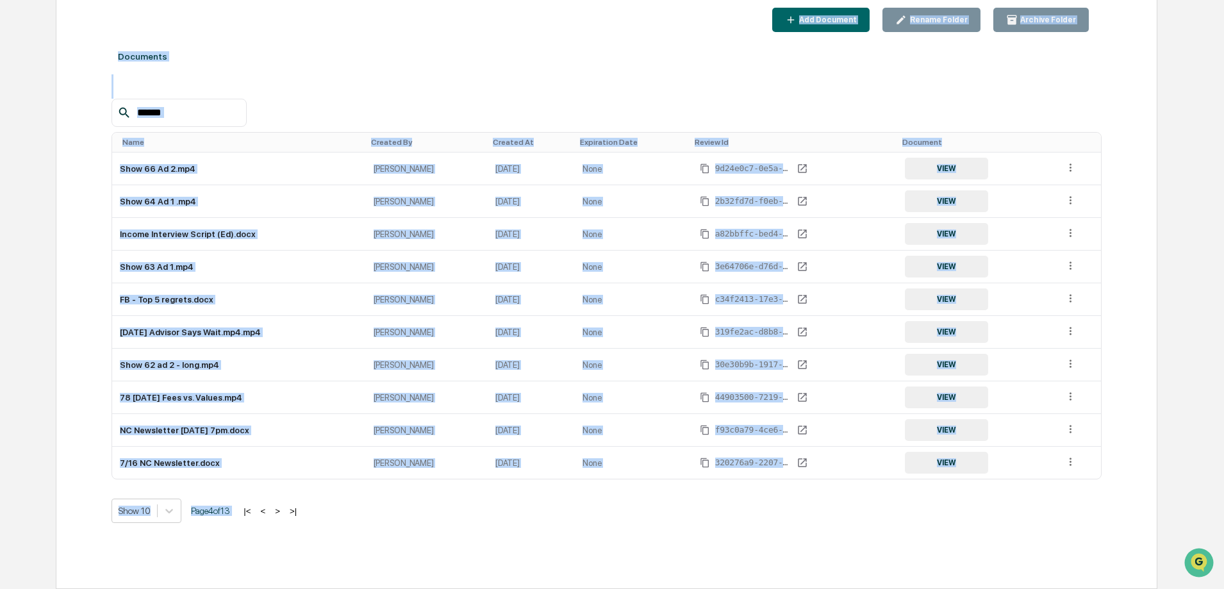
click at [277, 508] on button ">" at bounding box center [277, 511] width 13 height 11
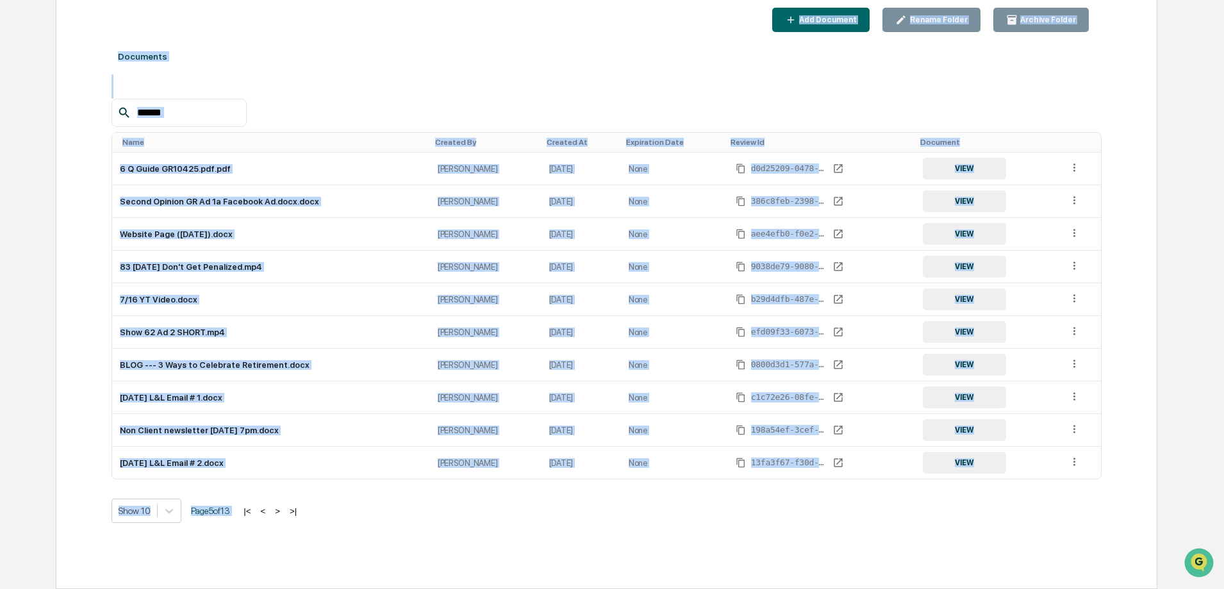
click at [277, 508] on button ">" at bounding box center [277, 511] width 13 height 11
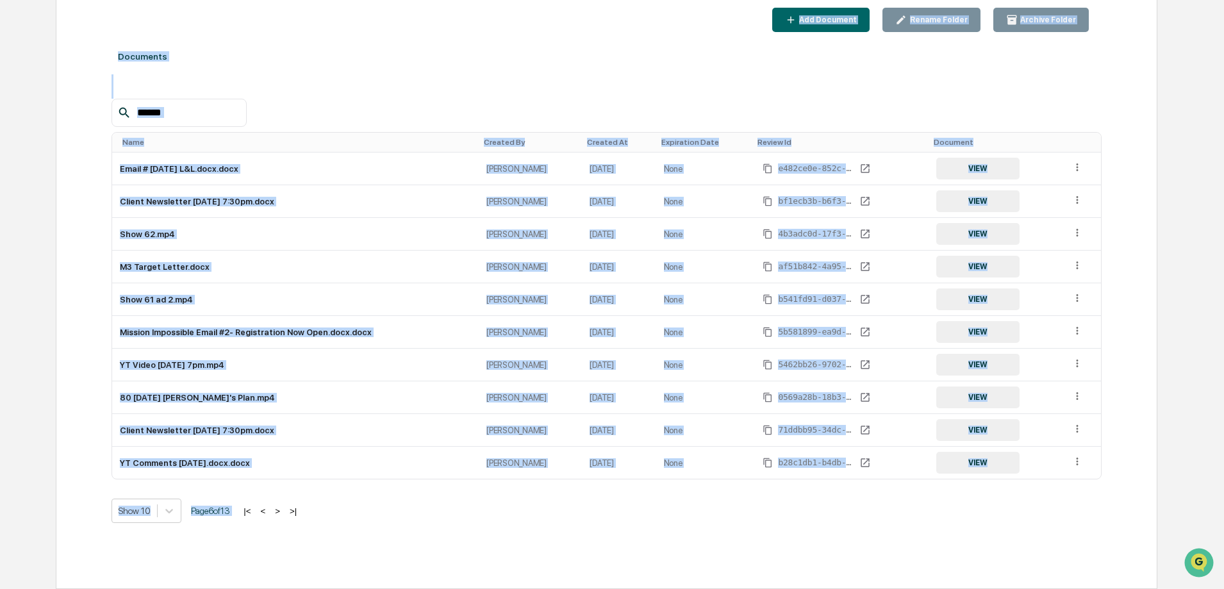
click at [277, 508] on button ">" at bounding box center [277, 511] width 13 height 11
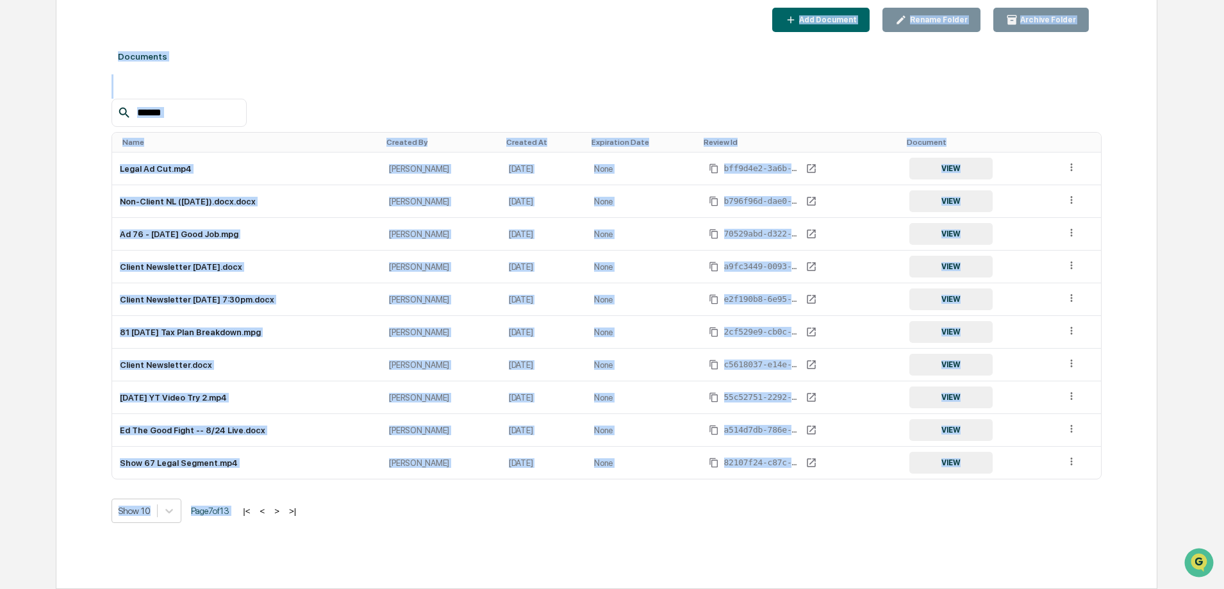
click at [277, 508] on button ">" at bounding box center [276, 511] width 13 height 11
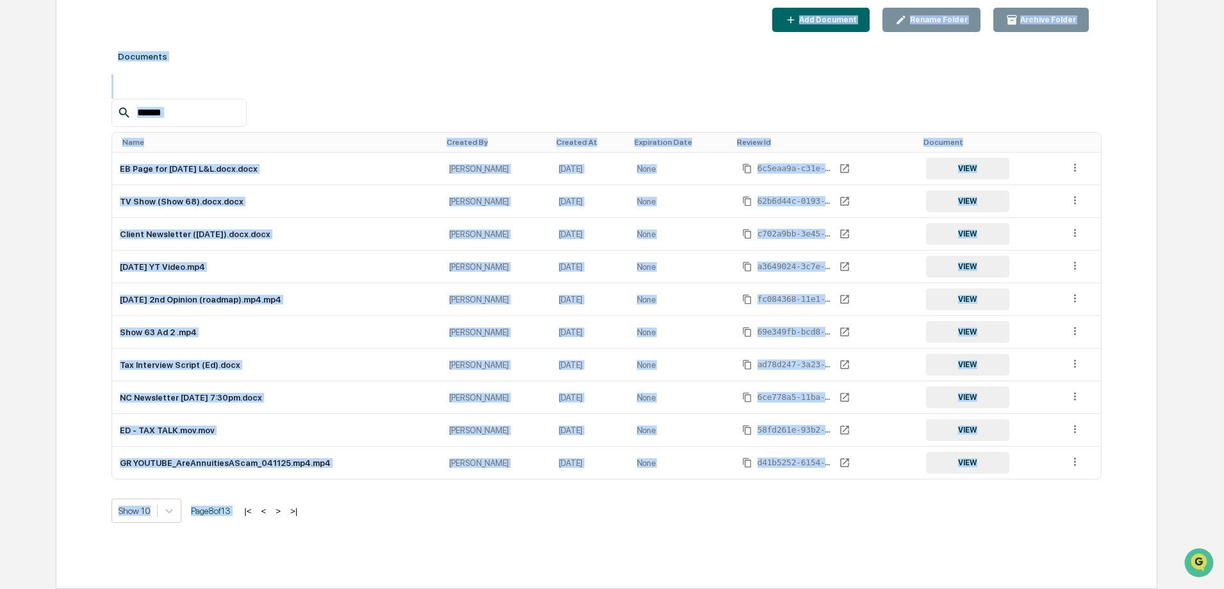
click at [277, 508] on button ">" at bounding box center [278, 511] width 13 height 11
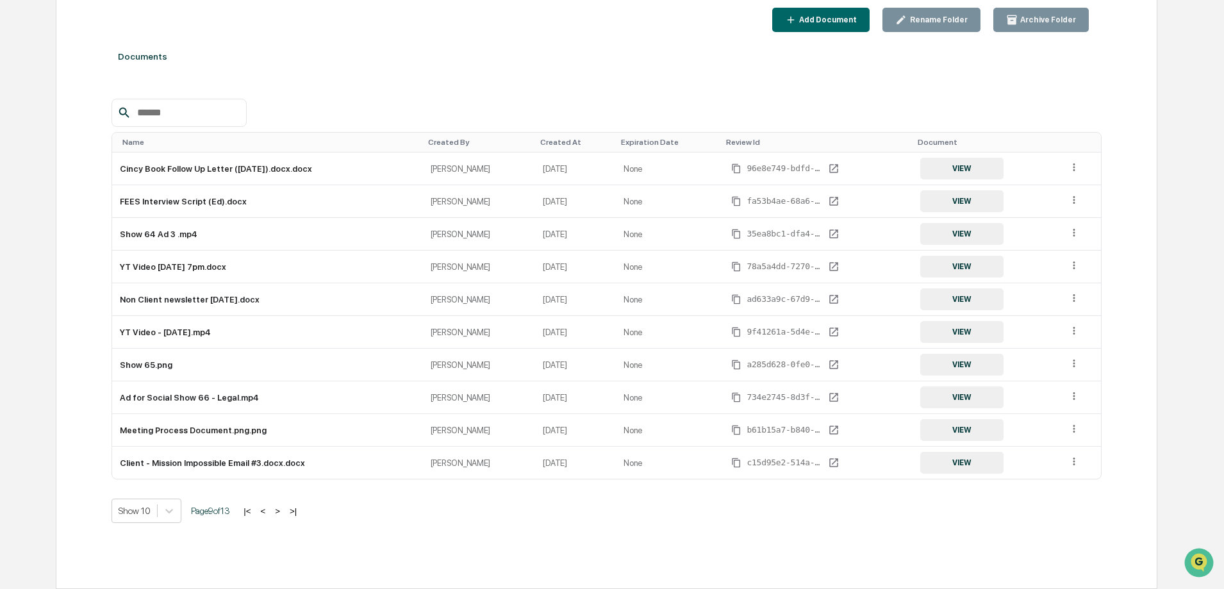
click at [540, 143] on div "Created At" at bounding box center [575, 142] width 70 height 9
